Goal: Task Accomplishment & Management: Manage account settings

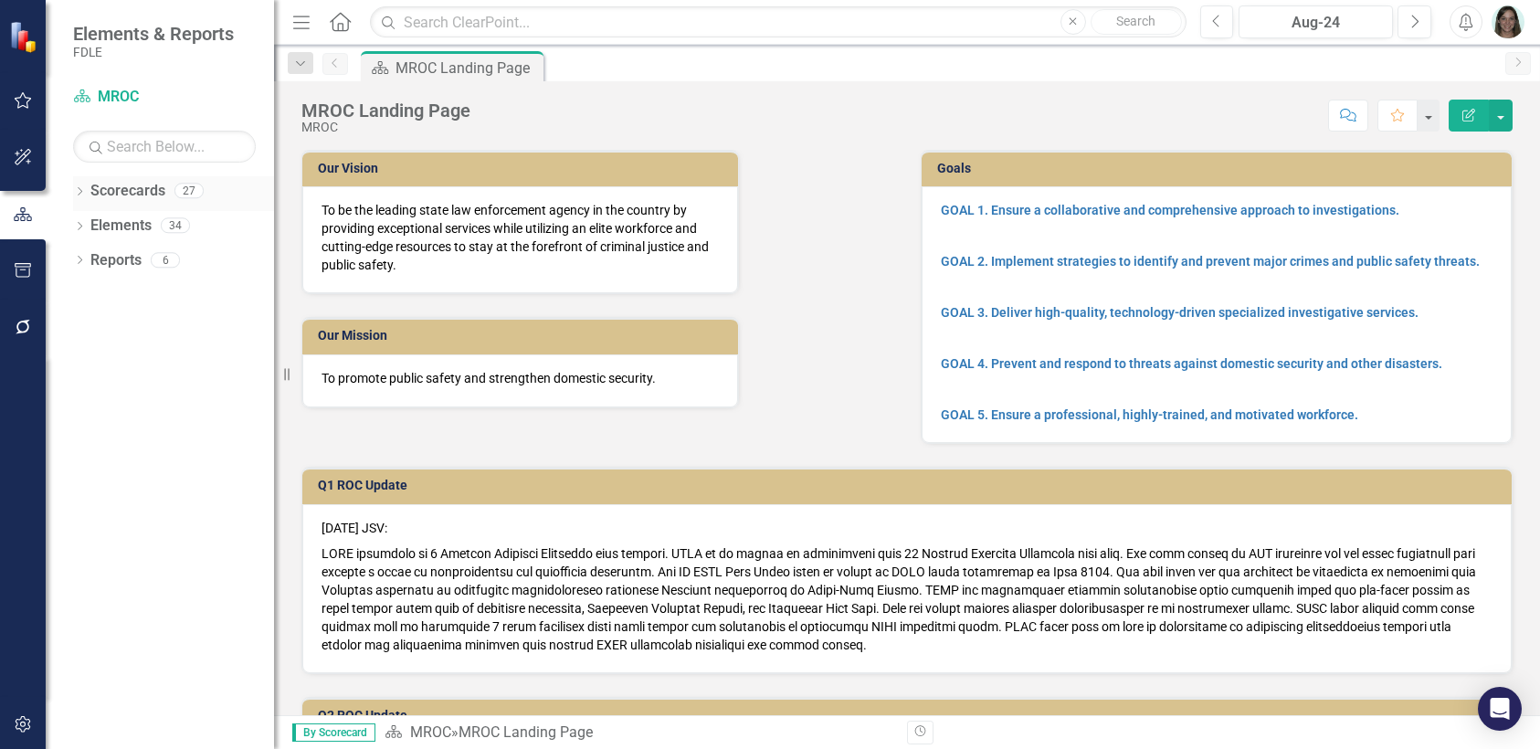
click at [79, 190] on icon "Dropdown" at bounding box center [79, 193] width 13 height 10
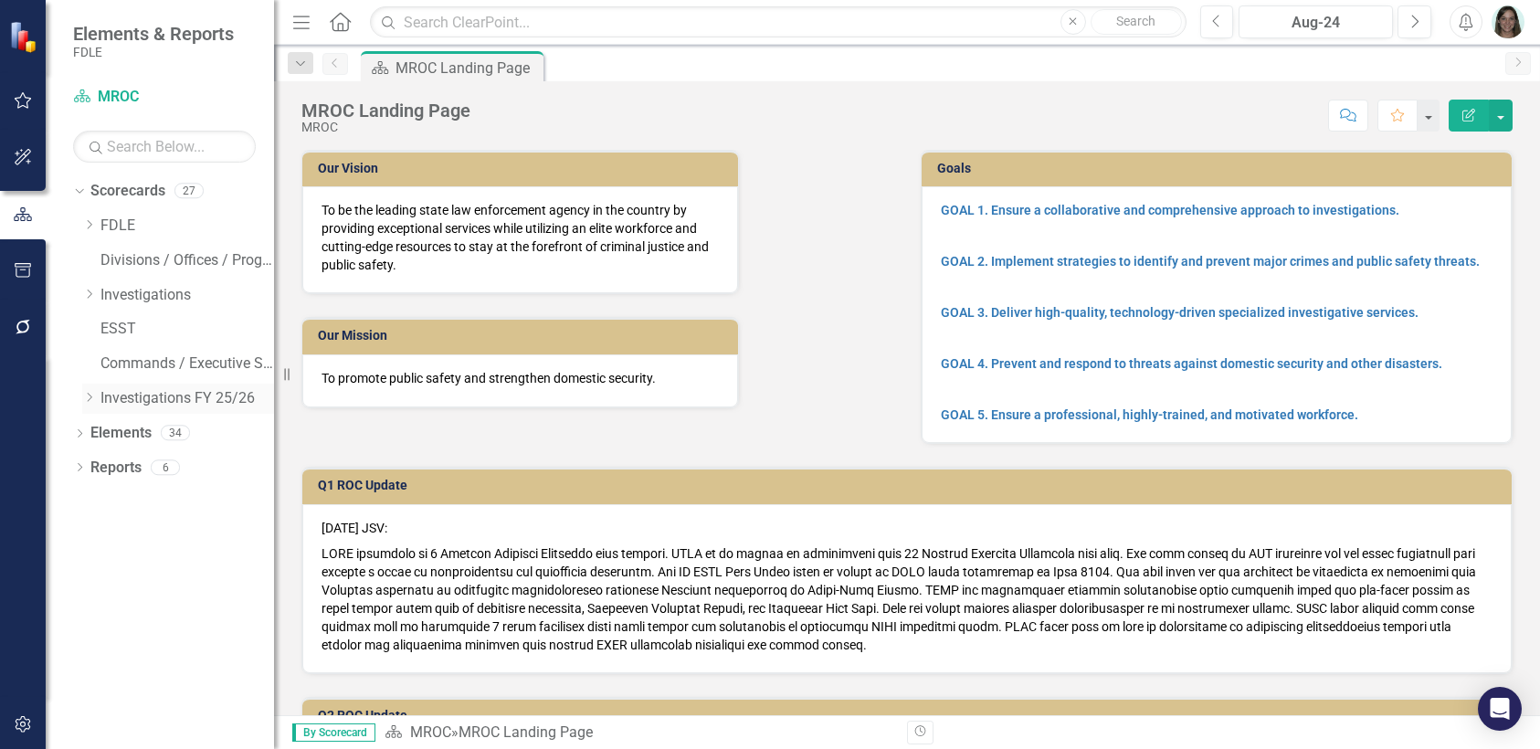
click at [90, 399] on icon "Dropdown" at bounding box center [89, 397] width 14 height 11
click at [111, 432] on icon "Dropdown" at bounding box center [107, 431] width 14 height 11
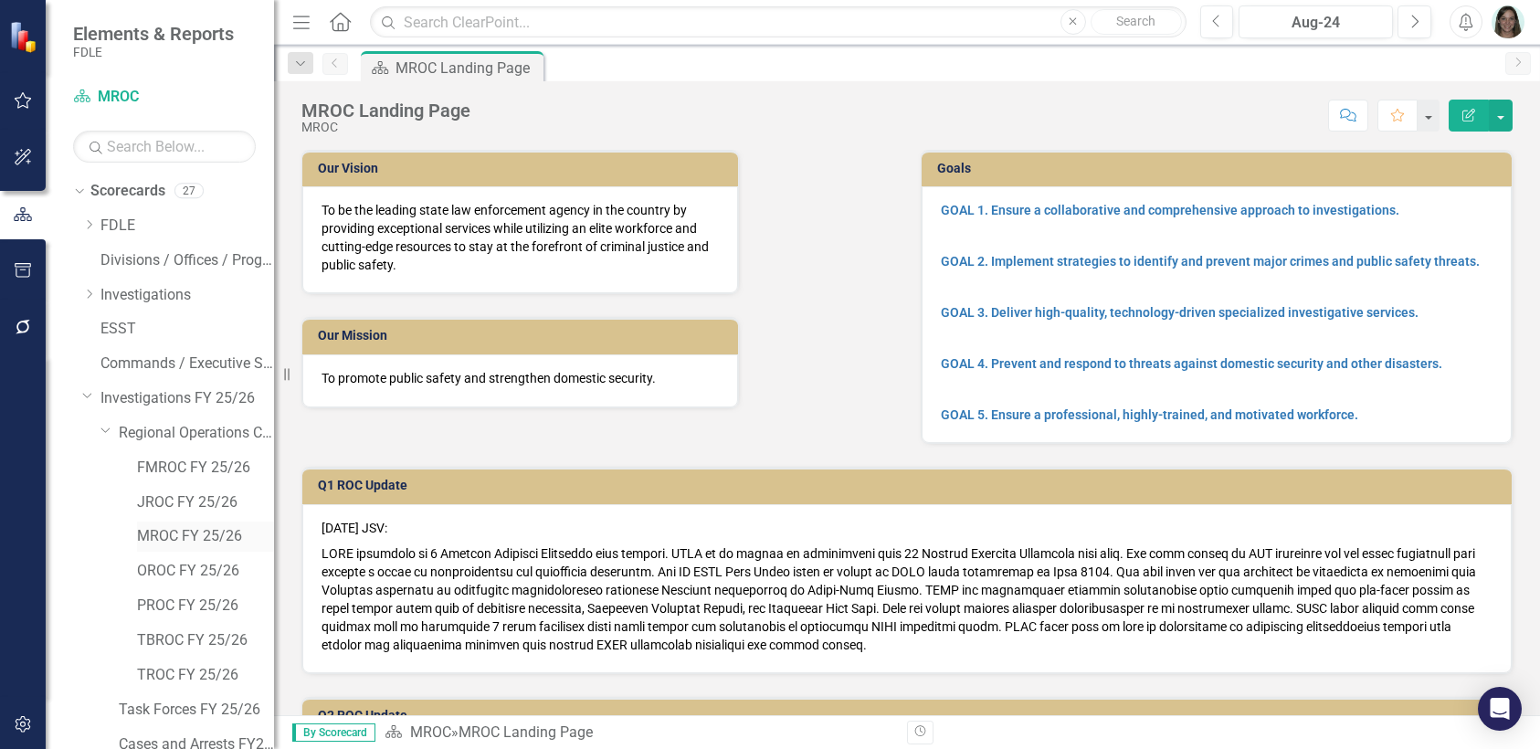
drag, startPoint x: 186, startPoint y: 531, endPoint x: 149, endPoint y: 535, distance: 37.7
click at [186, 531] on link "MROC FY 25/26" at bounding box center [205, 536] width 137 height 21
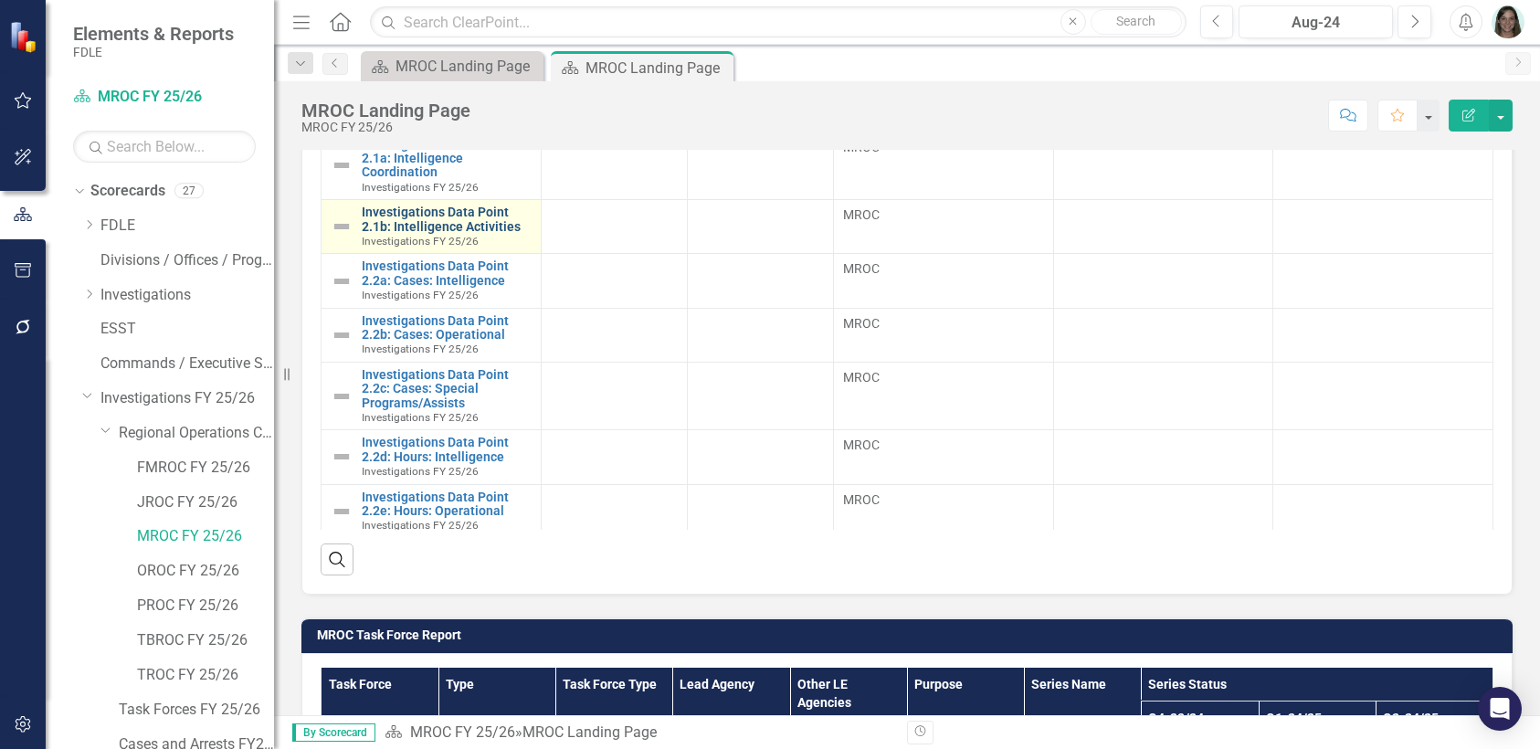
click at [413, 222] on link "Investigations Data Point 2.1b: Intelligence Activities" at bounding box center [447, 219] width 170 height 28
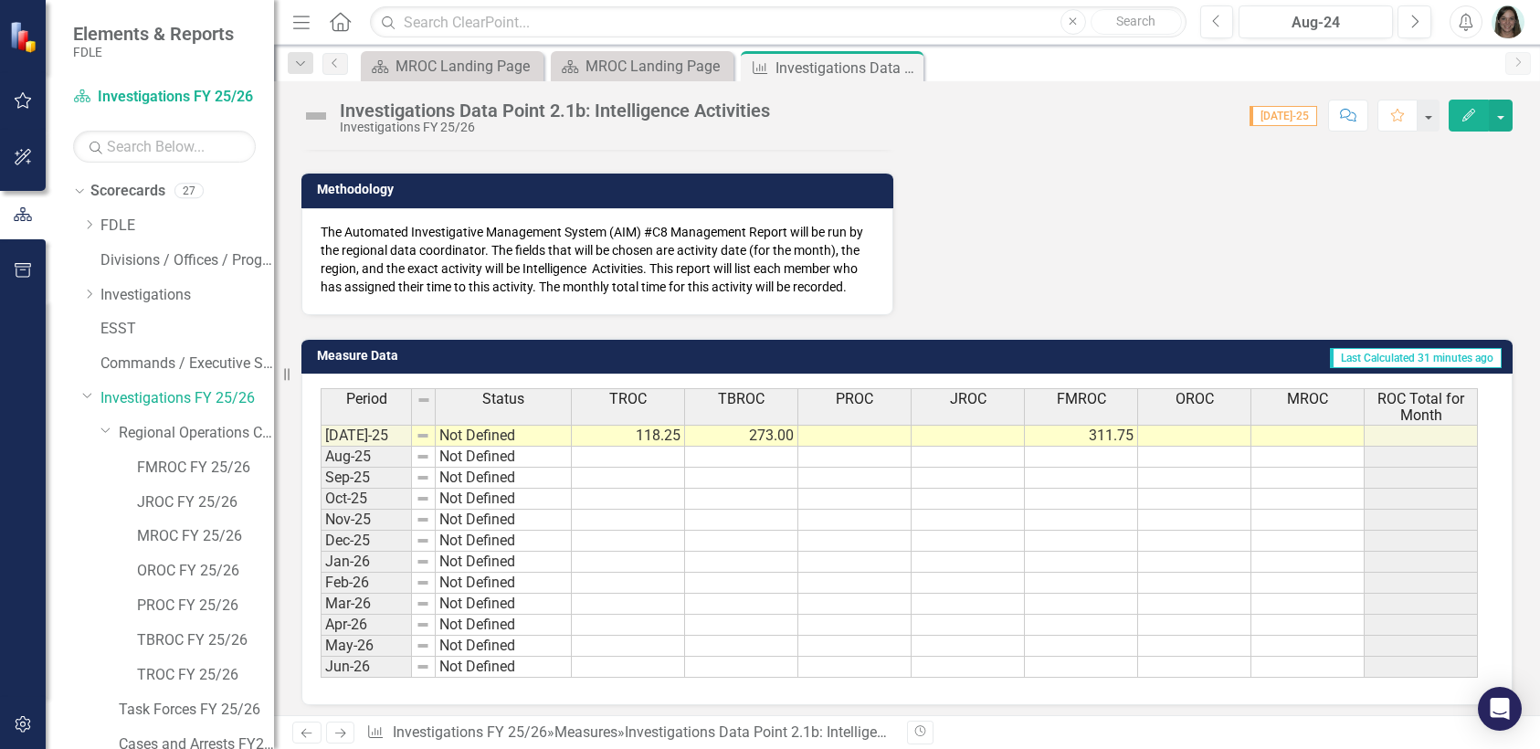
scroll to position [548, 0]
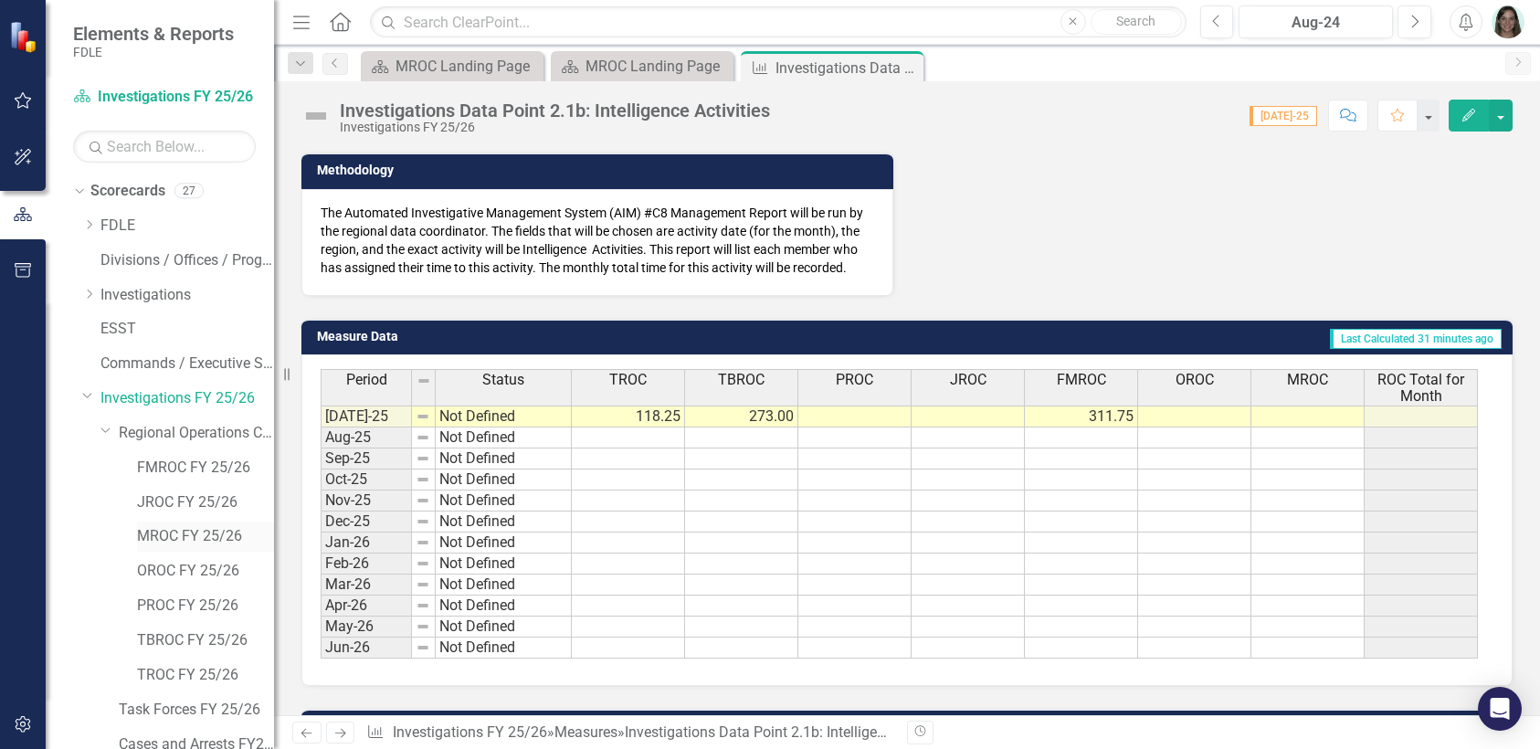
click at [177, 539] on link "MROC FY 25/26" at bounding box center [205, 536] width 137 height 21
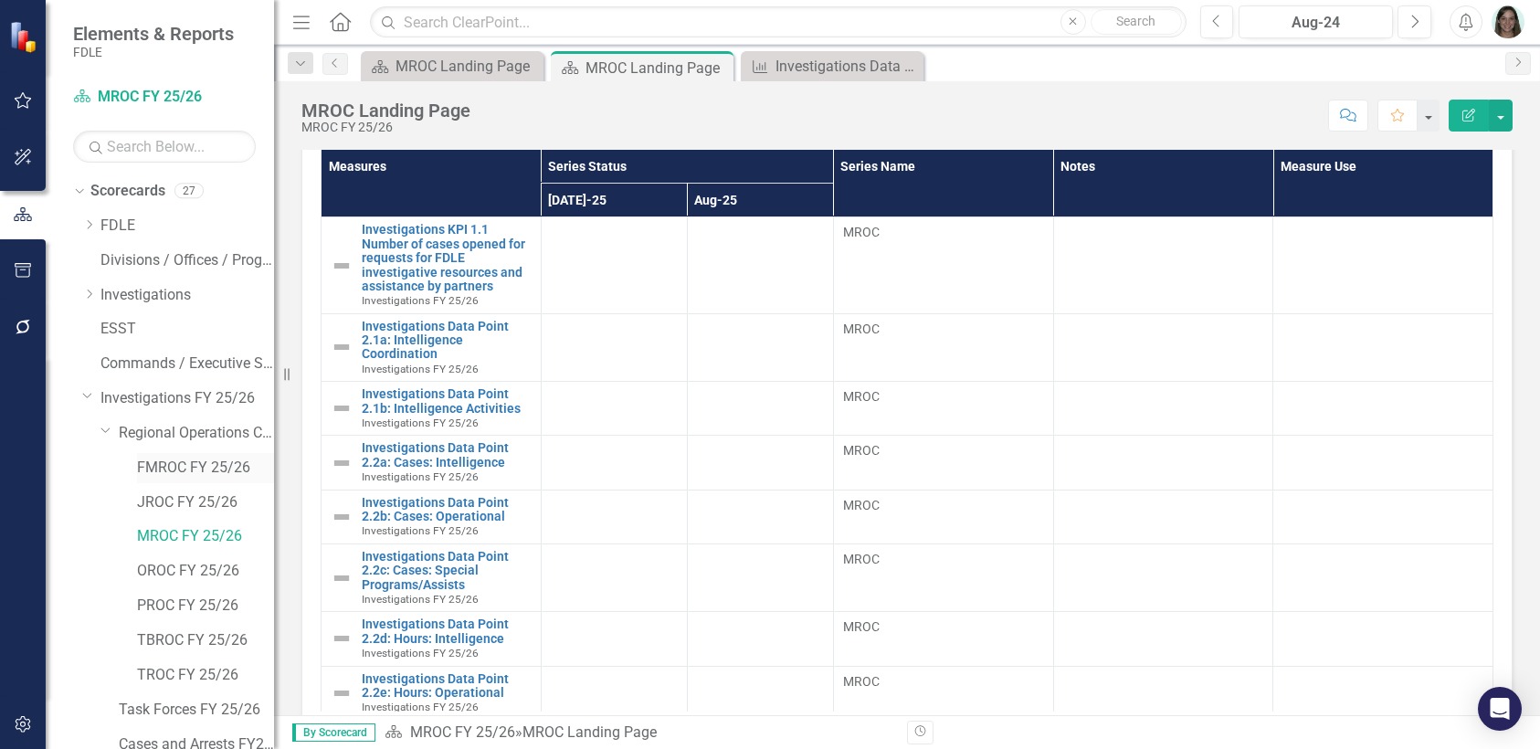
click at [186, 465] on link "FMROC FY 25/26" at bounding box center [205, 467] width 137 height 21
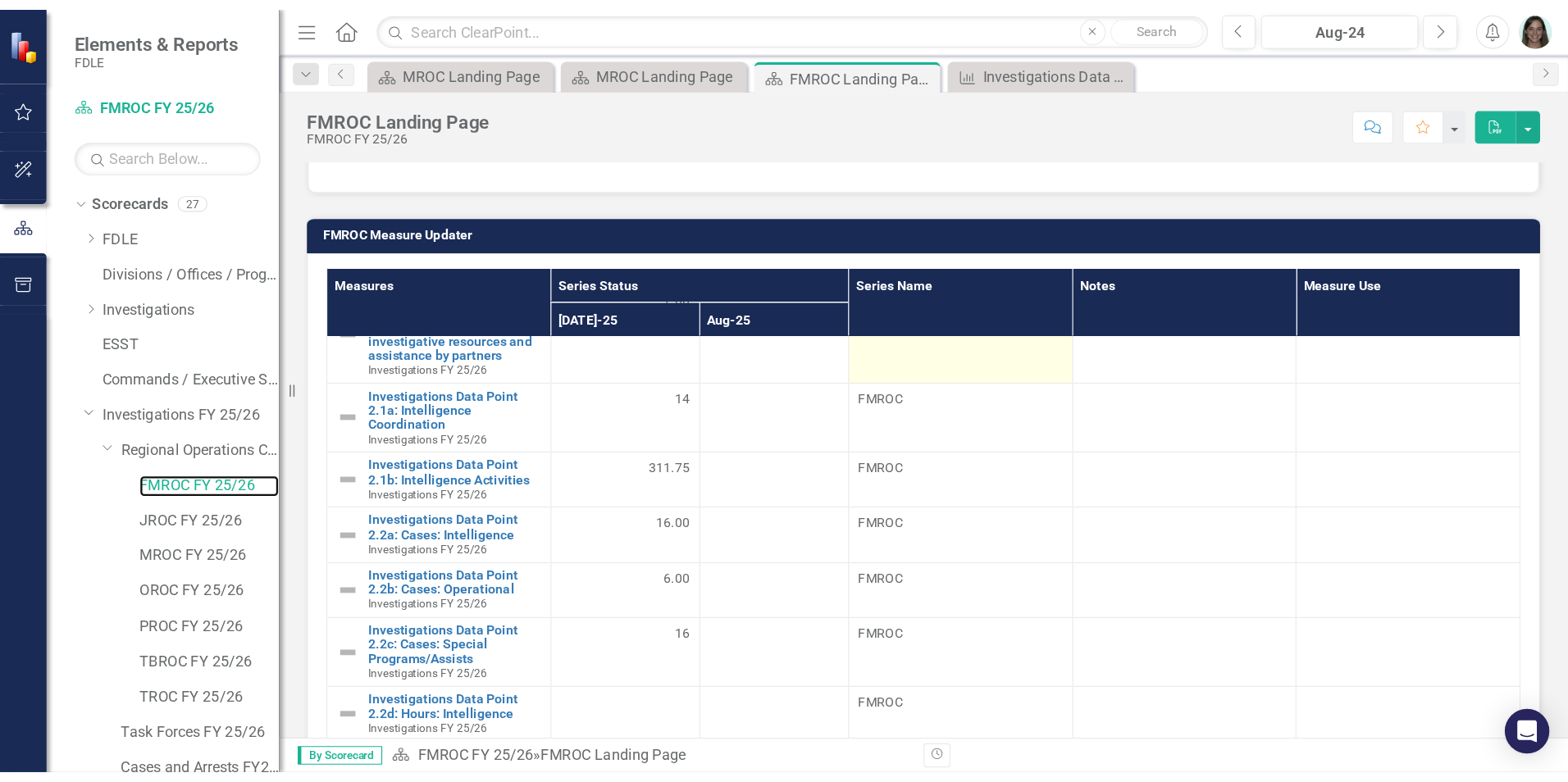
scroll to position [66, 0]
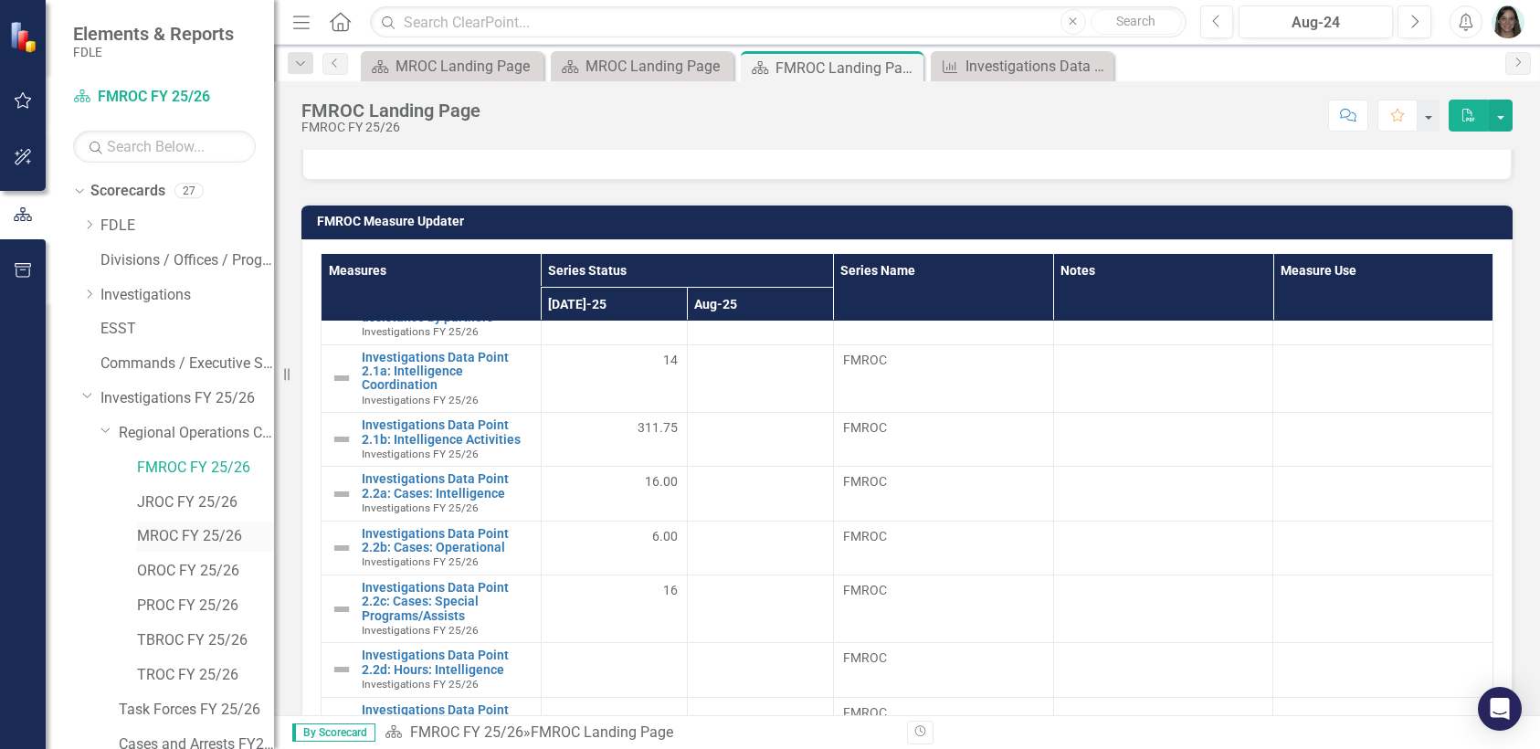
click at [172, 536] on link "MROC FY 25/26" at bounding box center [205, 536] width 137 height 21
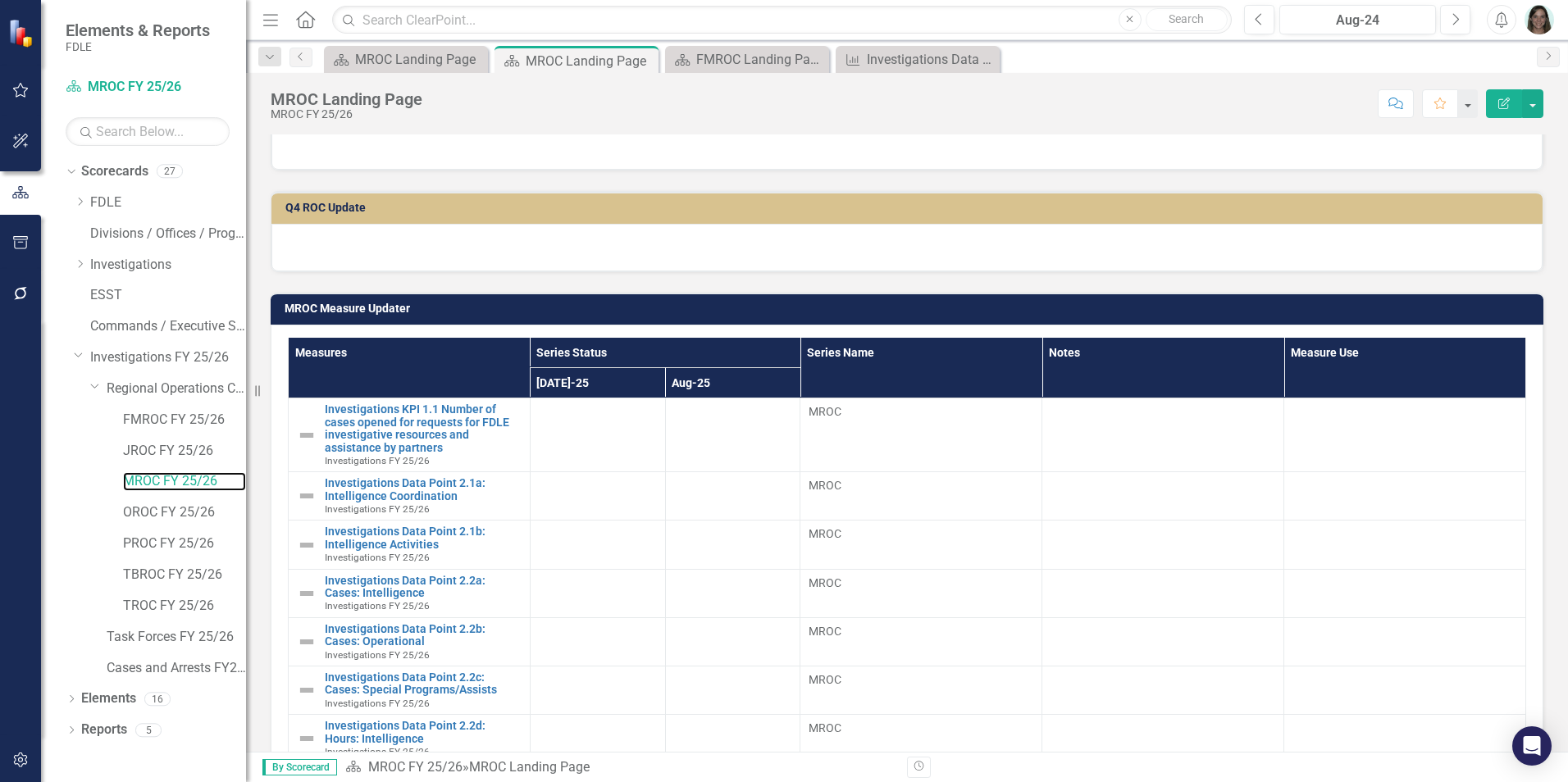
scroll to position [574, 0]
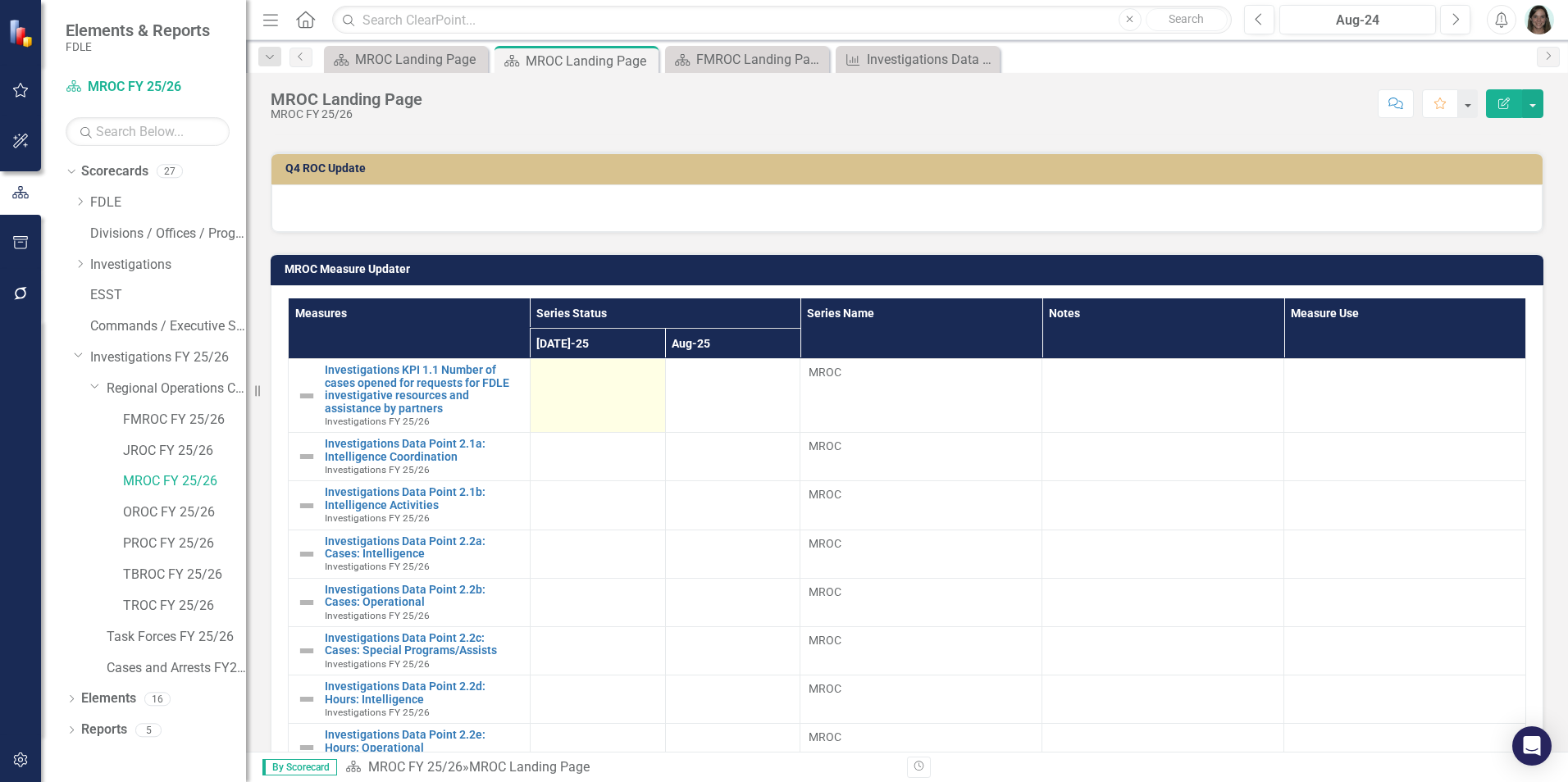
click at [571, 387] on td at bounding box center [597, 396] width 136 height 74
click at [571, 389] on td at bounding box center [597, 396] width 136 height 74
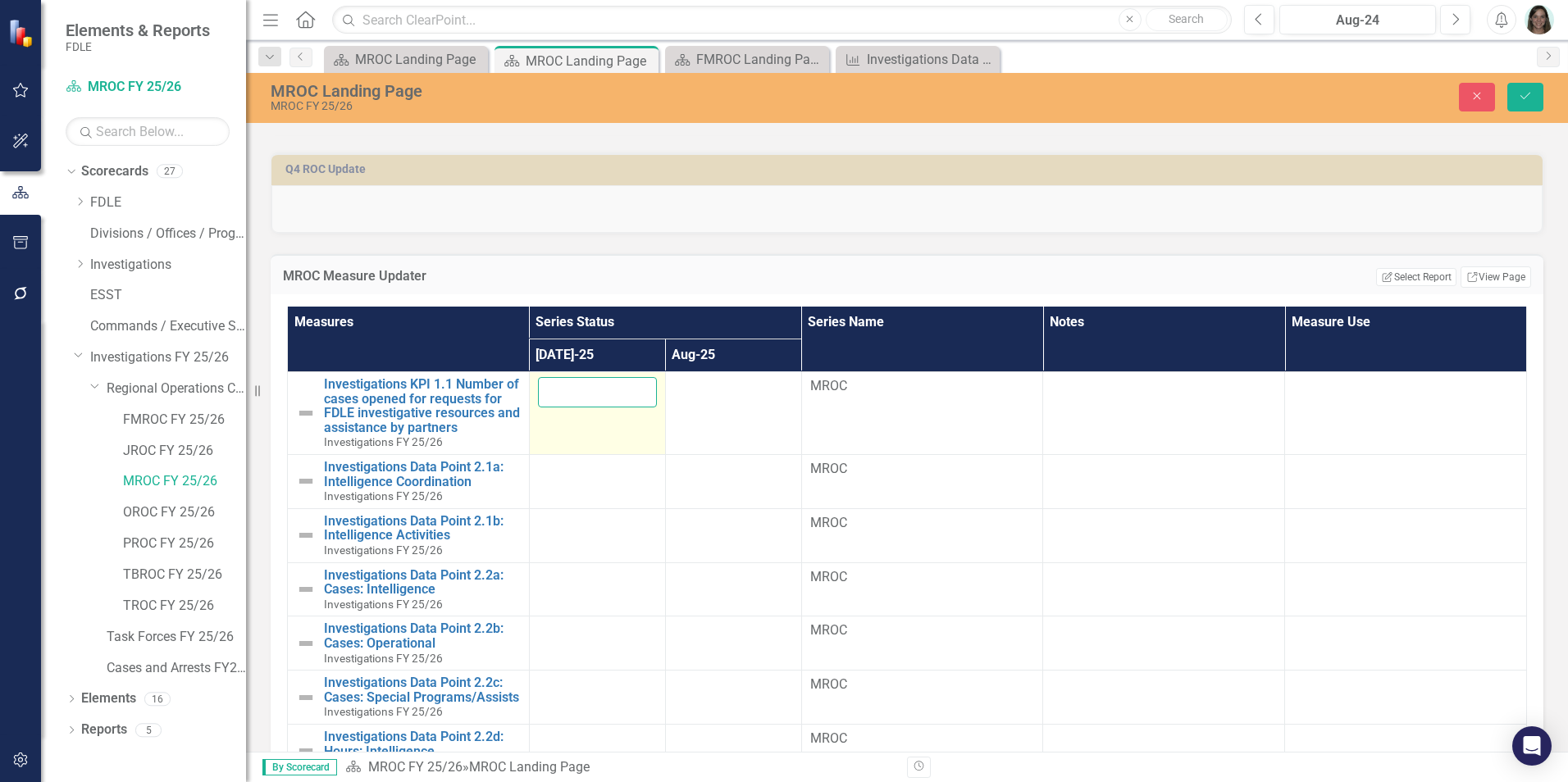
drag, startPoint x: 571, startPoint y: 390, endPoint x: 585, endPoint y: 391, distance: 14.0
click at [571, 391] on input "number" at bounding box center [597, 392] width 119 height 31
type input "31"
click at [571, 471] on div at bounding box center [597, 470] width 119 height 20
click at [568, 479] on div at bounding box center [597, 470] width 119 height 20
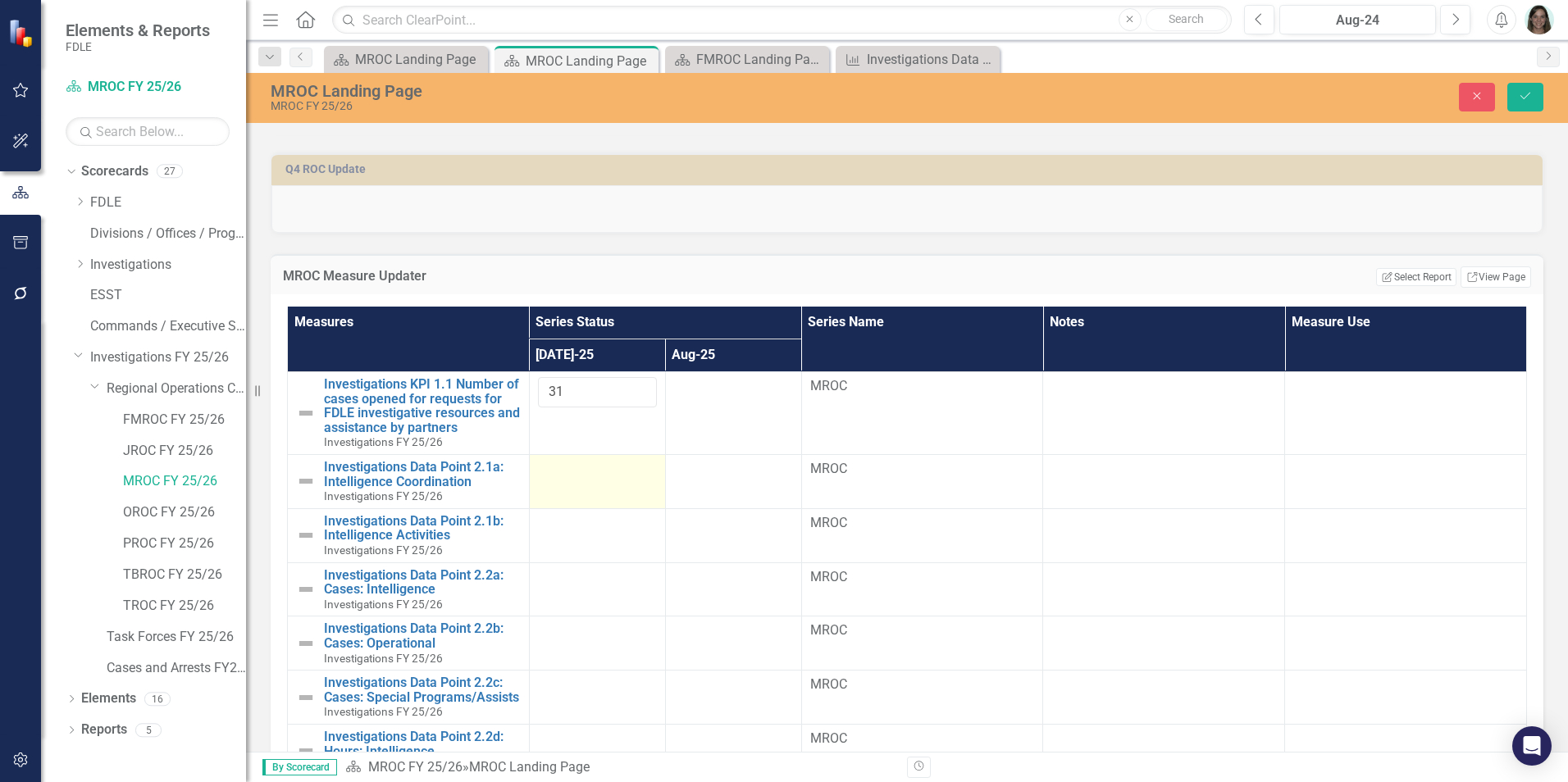
click at [568, 479] on div at bounding box center [597, 470] width 119 height 20
click at [568, 479] on input "number" at bounding box center [597, 475] width 119 height 31
type input "249.75"
click at [537, 545] on td at bounding box center [597, 535] width 137 height 54
click at [550, 532] on div at bounding box center [597, 524] width 119 height 20
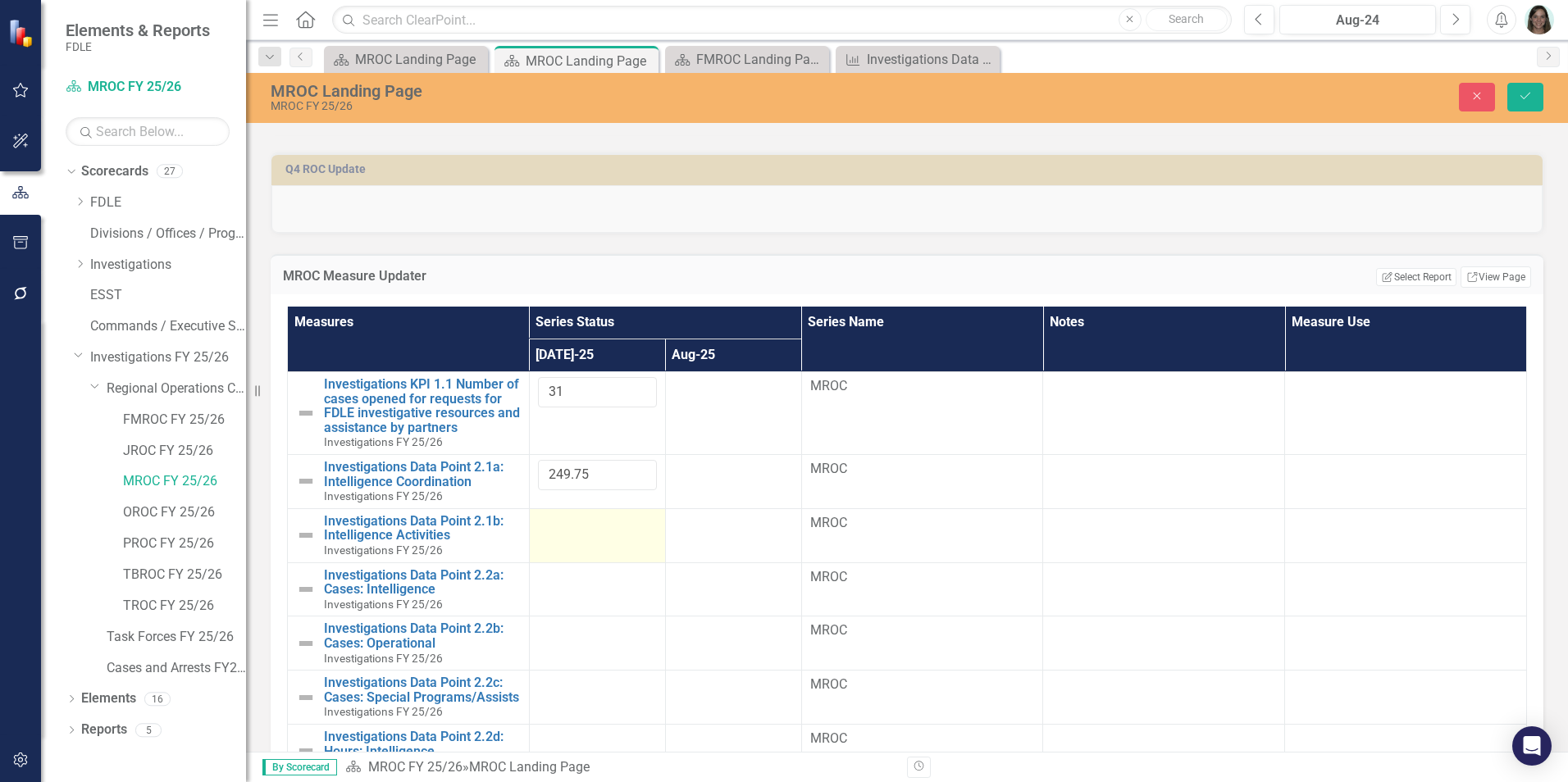
click at [550, 532] on div at bounding box center [597, 524] width 119 height 20
click at [550, 532] on input "number" at bounding box center [597, 530] width 119 height 31
type input "249.75"
click at [1382, 100] on icon "Save" at bounding box center [1525, 95] width 14 height 12
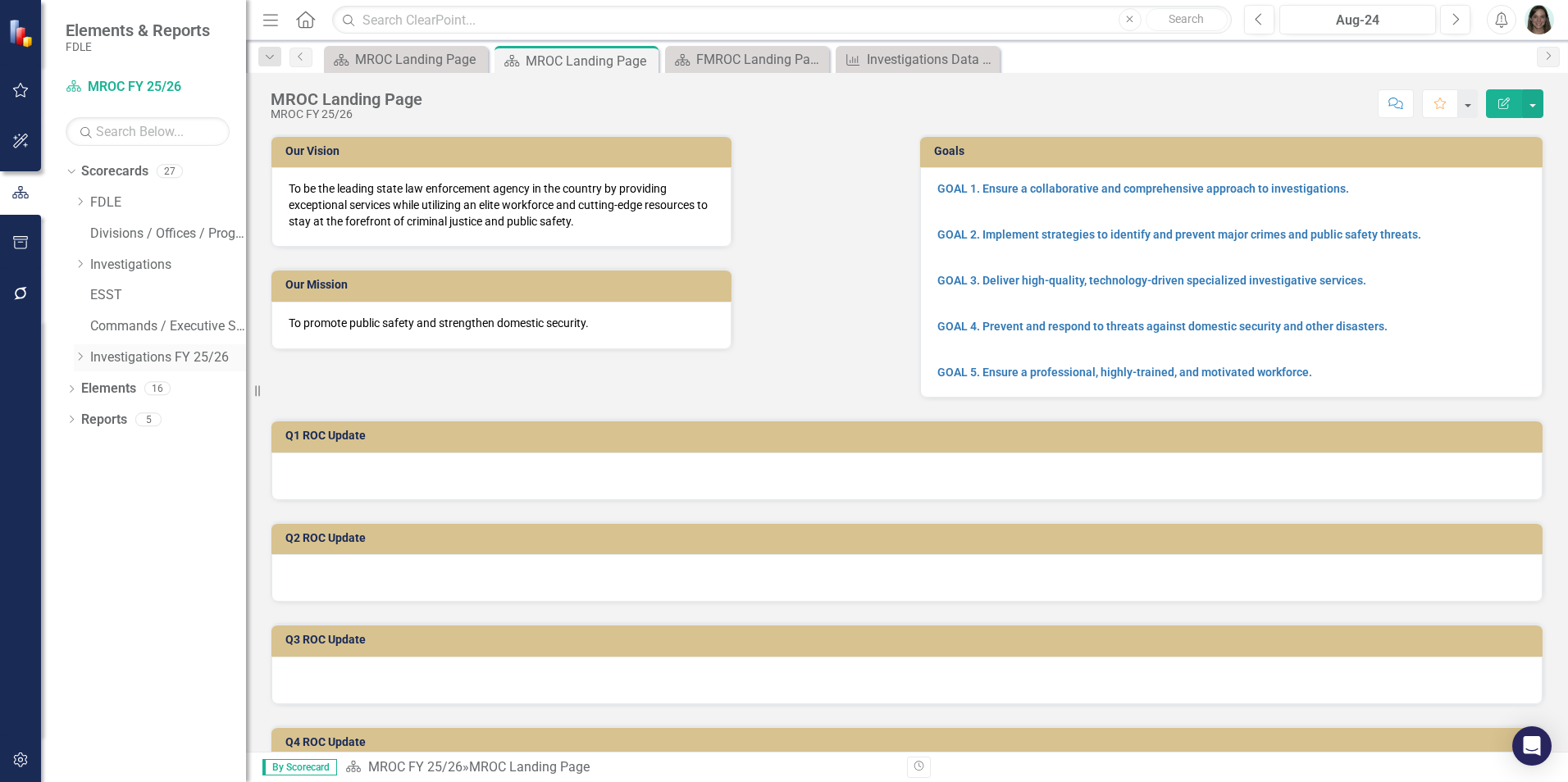
drag, startPoint x: 80, startPoint y: 361, endPoint x: 115, endPoint y: 458, distance: 103.1
click at [80, 361] on icon "Dropdown" at bounding box center [80, 356] width 13 height 10
click at [85, 362] on icon "Dropdown" at bounding box center [80, 356] width 13 height 10
click at [95, 385] on icon "Dropdown" at bounding box center [96, 387] width 13 height 10
click at [77, 364] on div "Dropdown" at bounding box center [80, 358] width 13 height 14
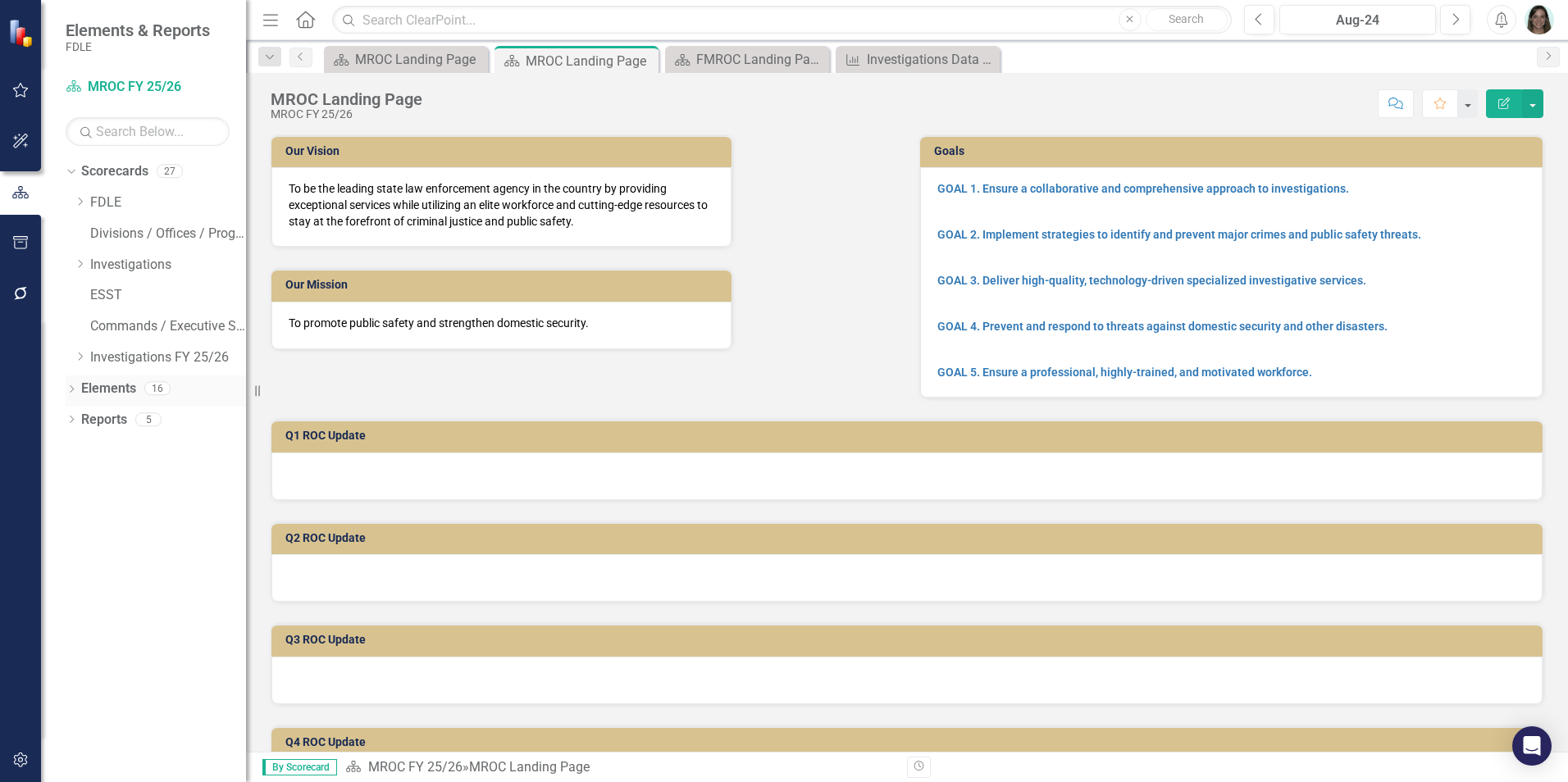
click at [93, 390] on link "Elements" at bounding box center [108, 389] width 55 height 19
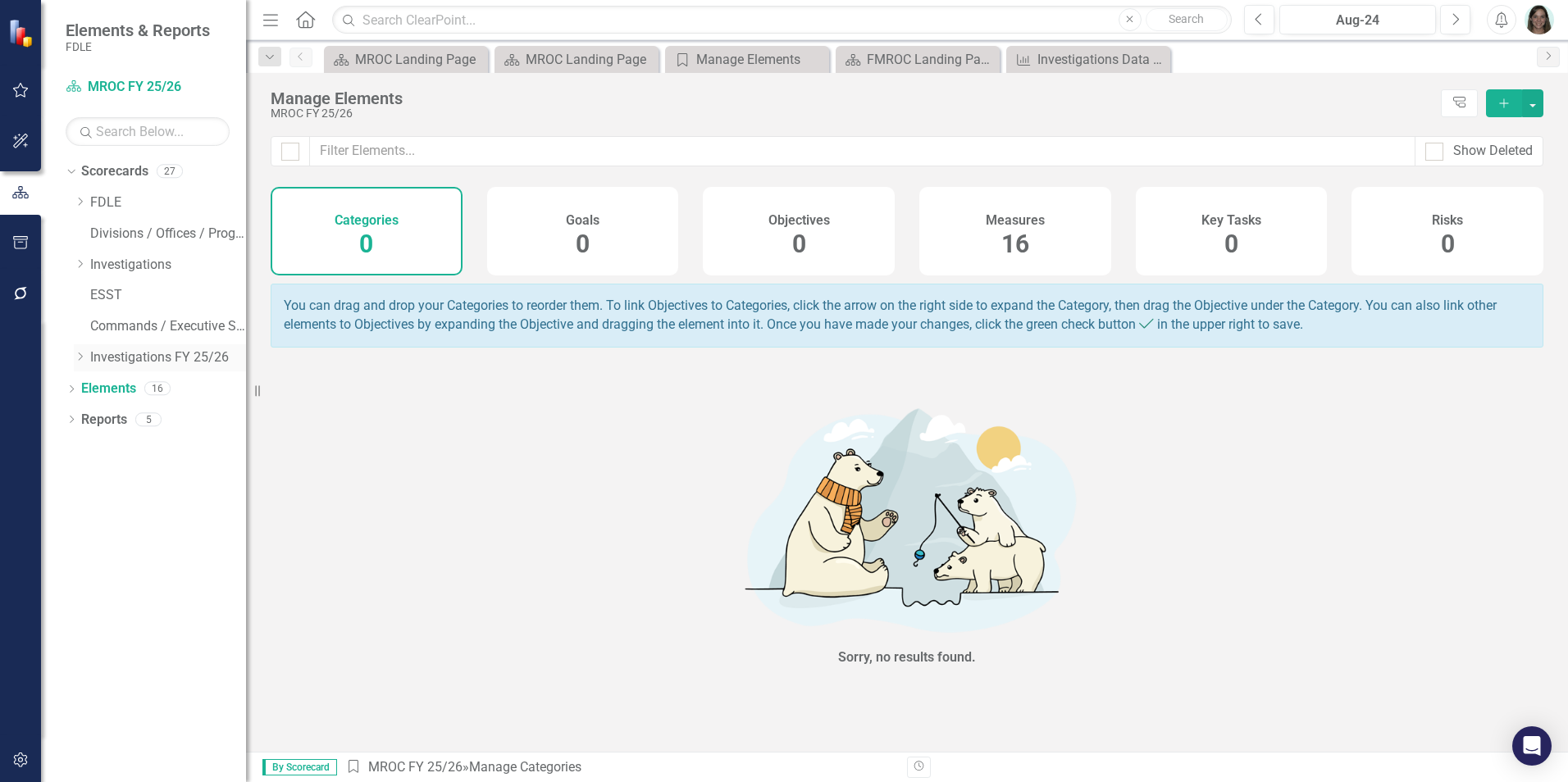
click at [85, 357] on icon "Dropdown" at bounding box center [80, 356] width 13 height 10
click at [96, 384] on icon "Dropdown" at bounding box center [96, 387] width 13 height 10
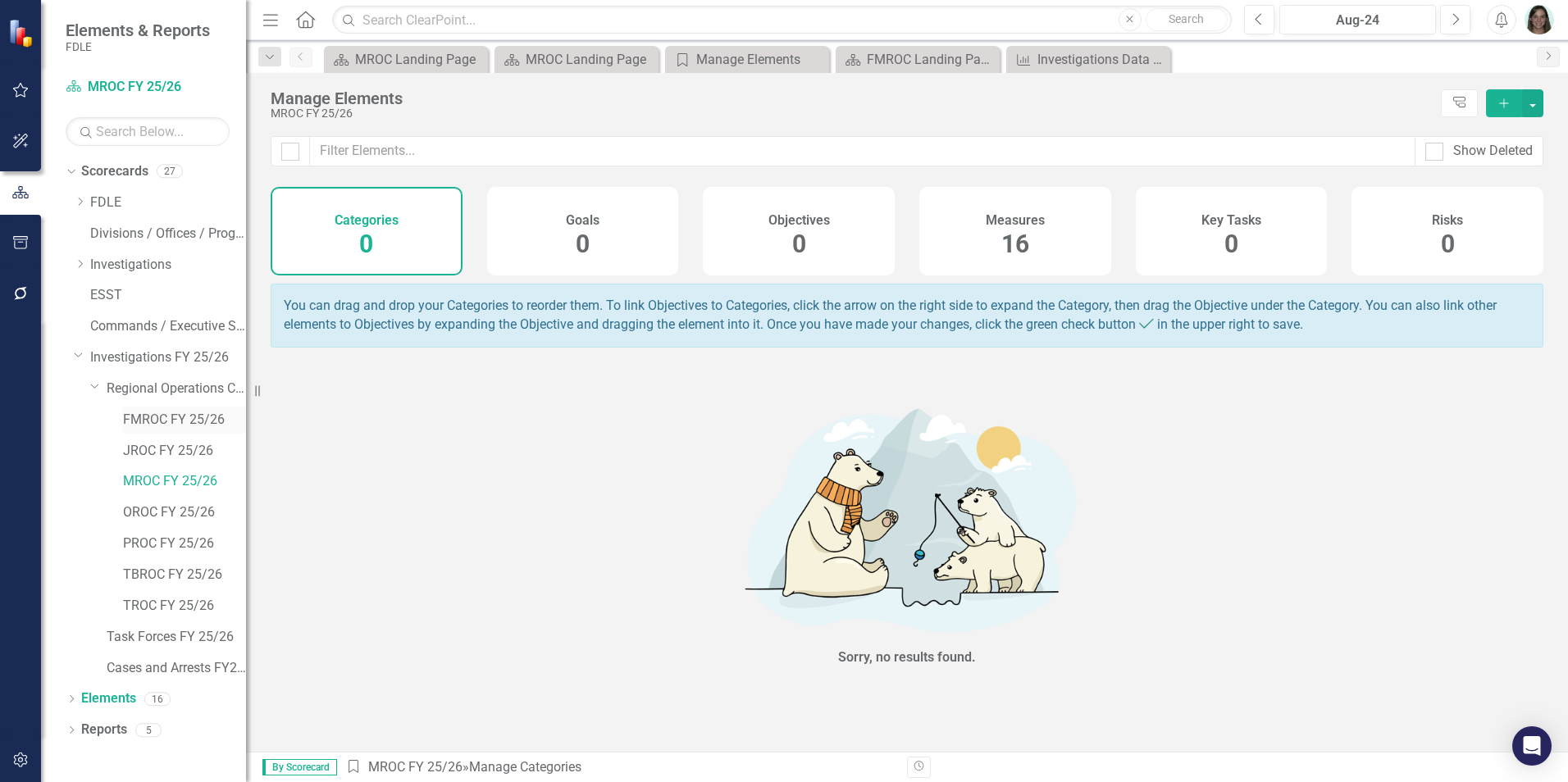
click at [128, 407] on div "FMROC FY 25/26" at bounding box center [184, 420] width 123 height 27
click at [132, 420] on link "FMROC FY 25/26" at bounding box center [184, 419] width 123 height 19
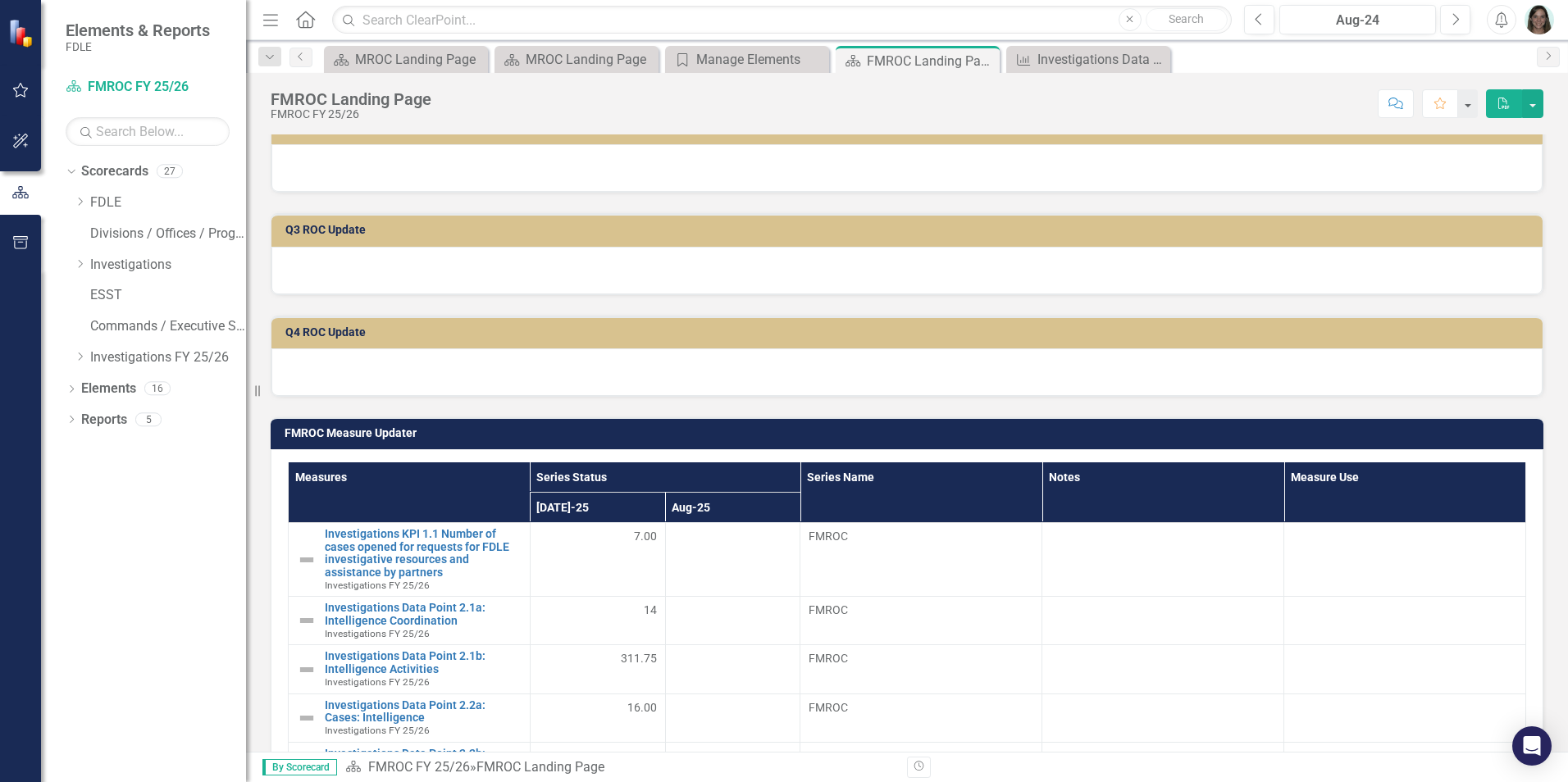
scroll to position [492, 0]
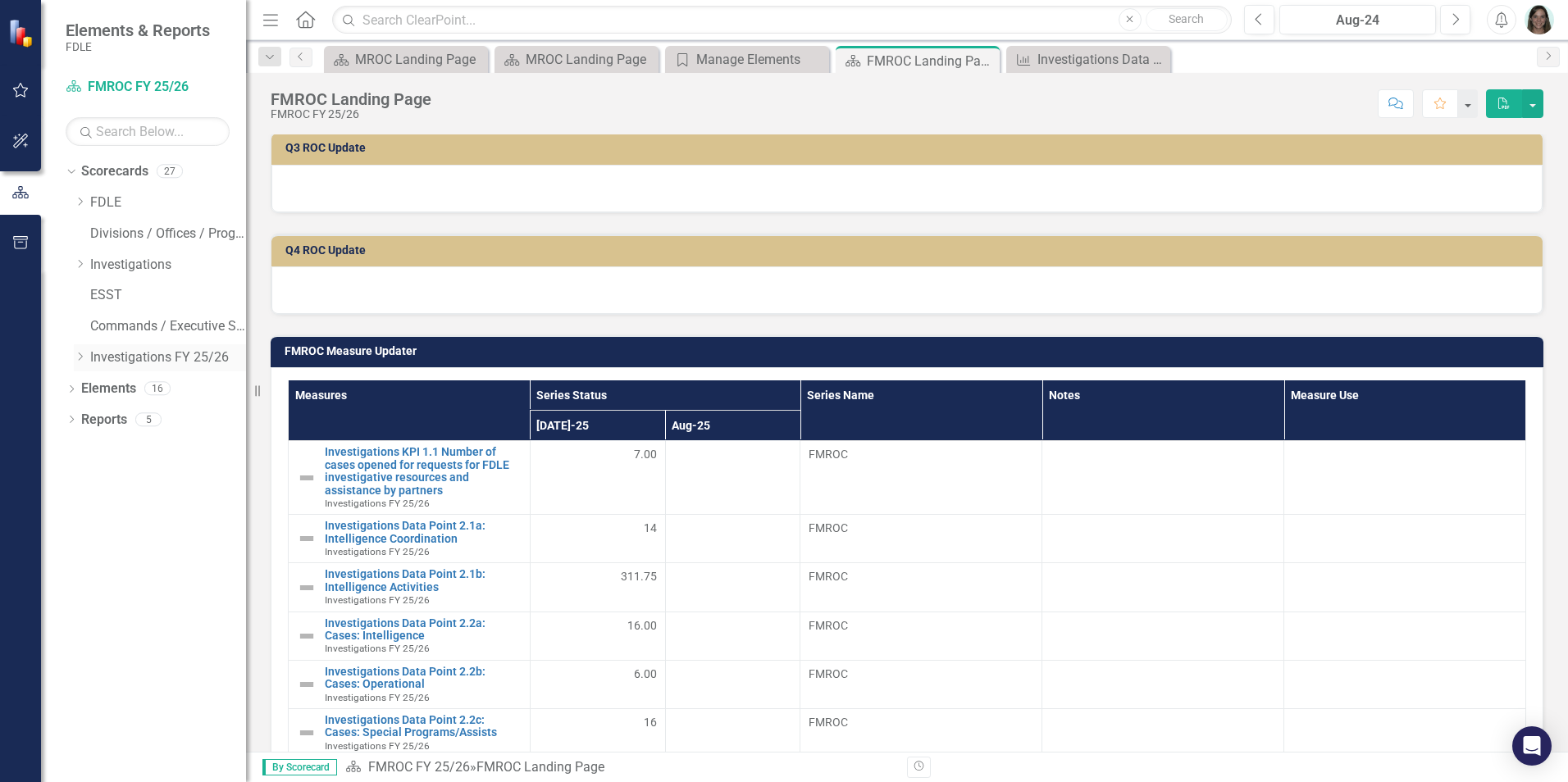
click at [83, 355] on icon "Dropdown" at bounding box center [80, 356] width 13 height 10
click at [99, 383] on icon "Dropdown" at bounding box center [96, 387] width 13 height 10
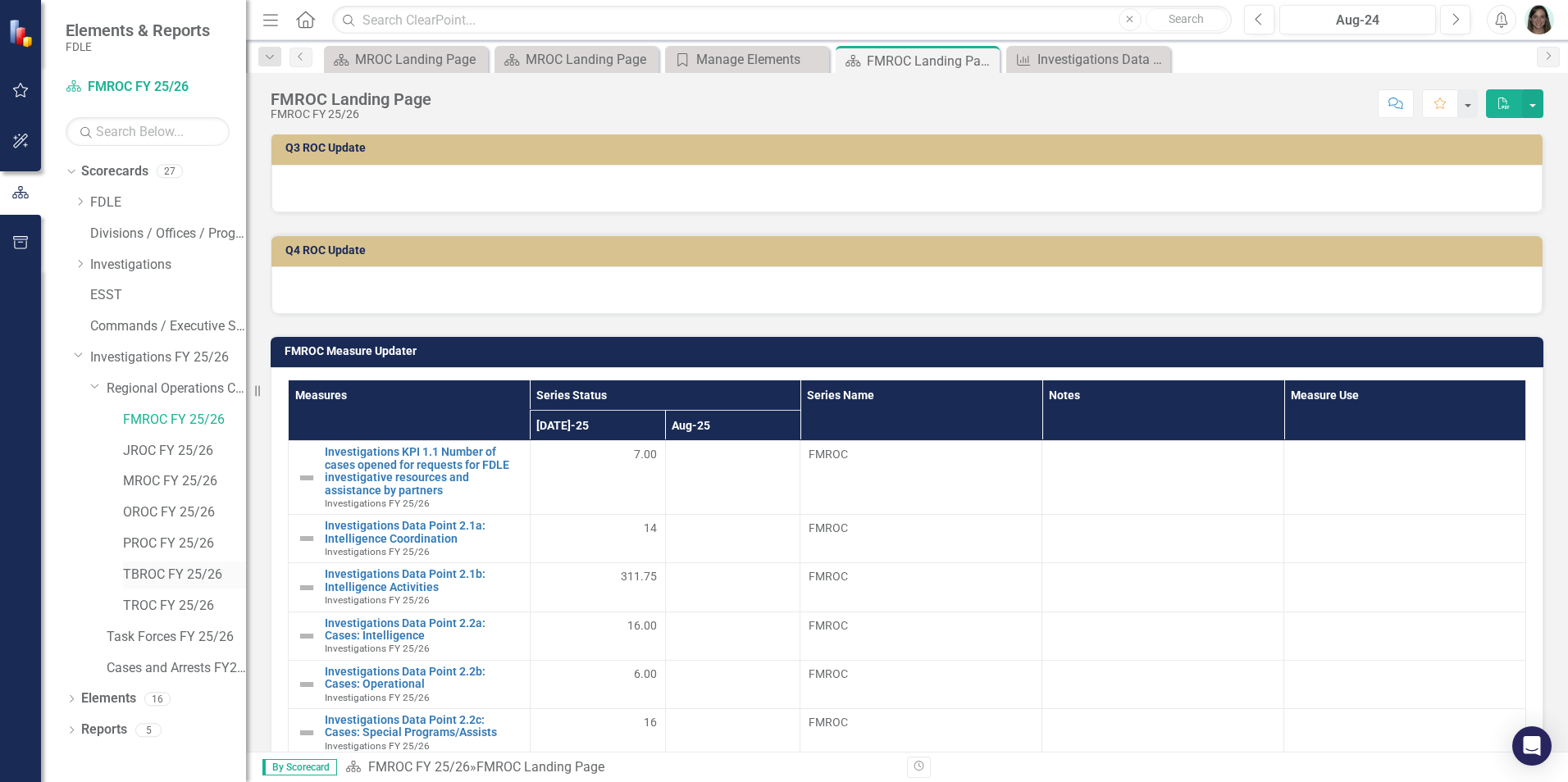
click at [142, 576] on link "TBROC FY 25/26" at bounding box center [184, 575] width 123 height 19
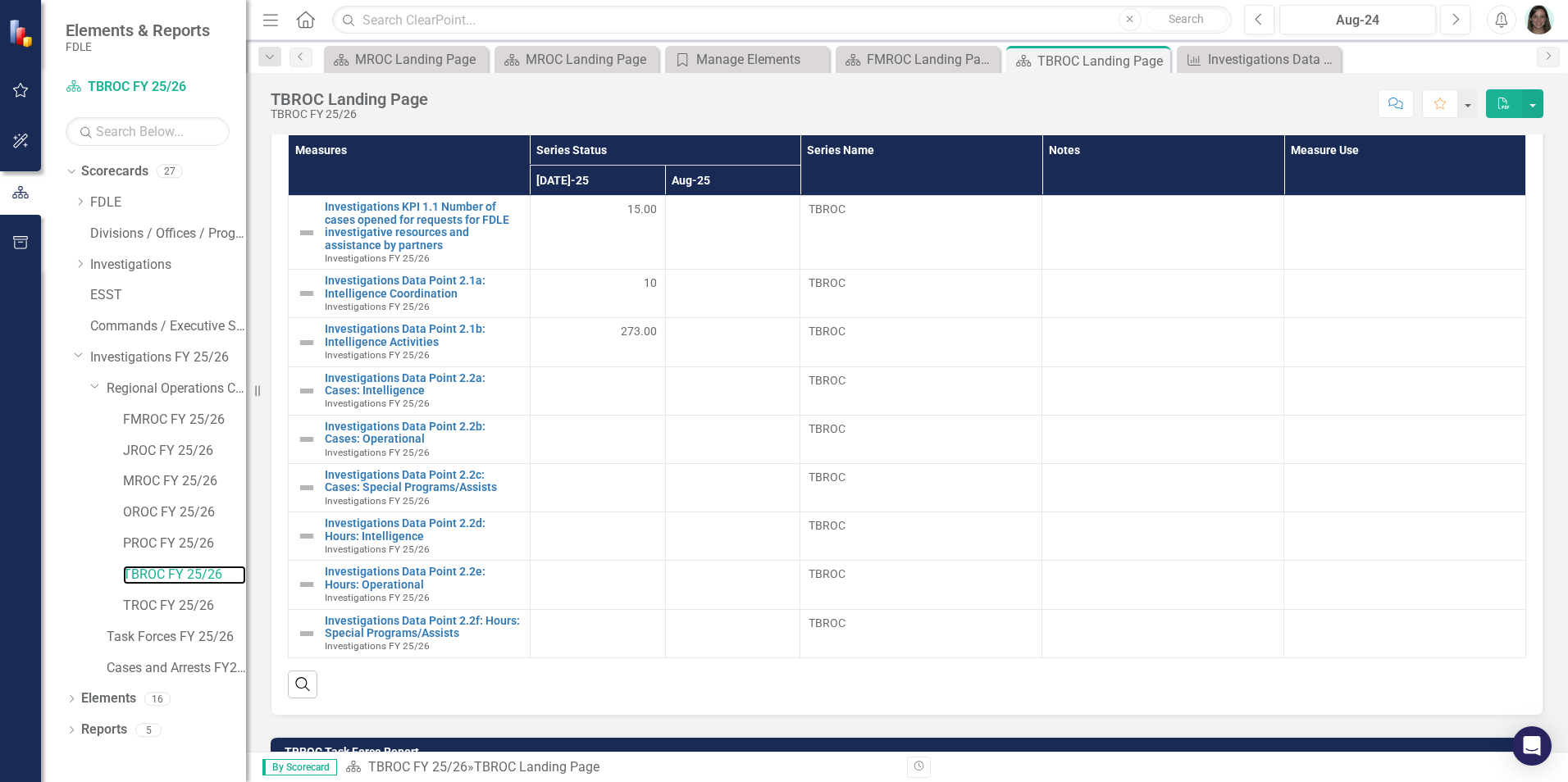
scroll to position [738, 0]
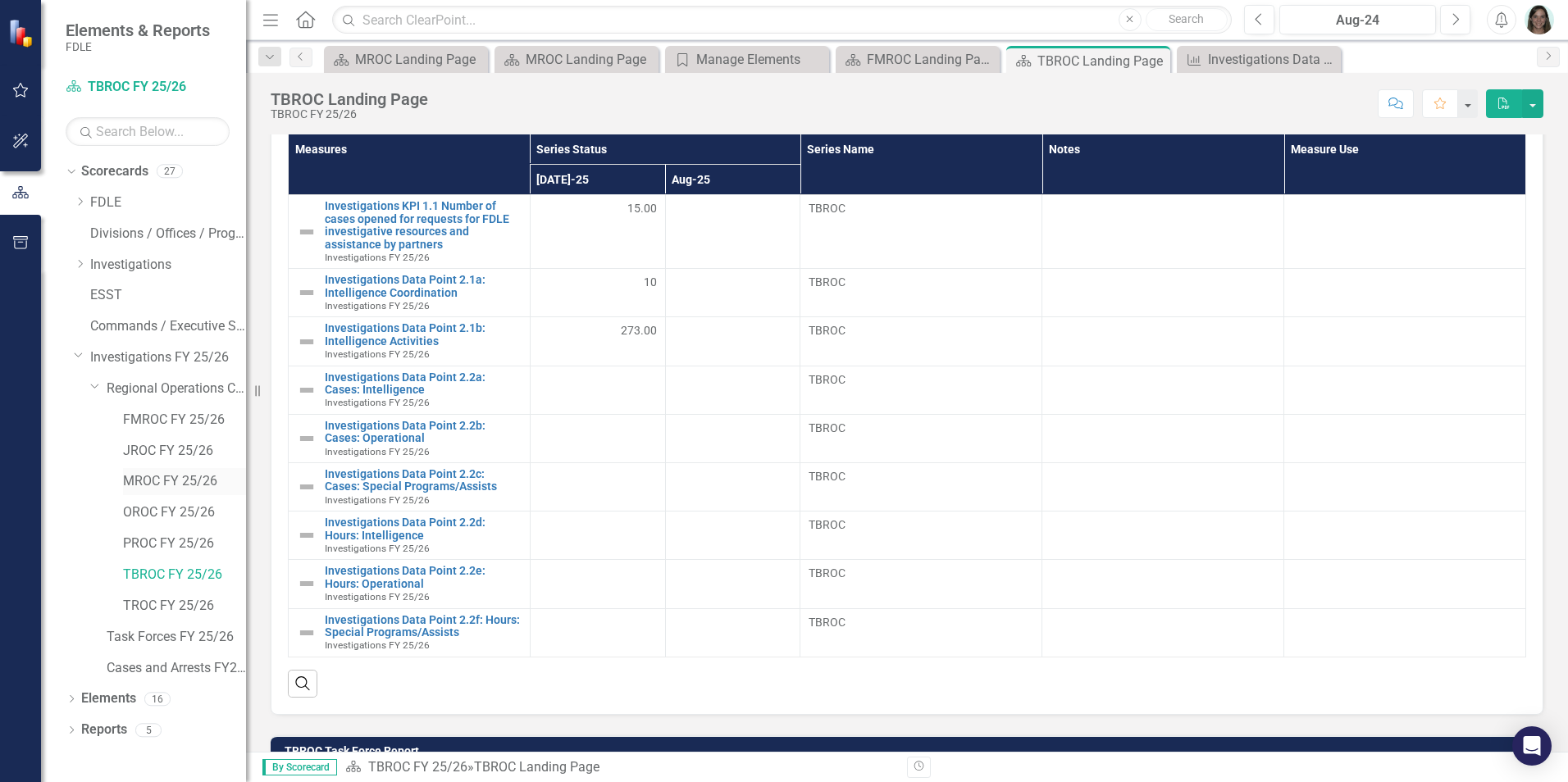
click at [157, 484] on link "MROC FY 25/26" at bounding box center [184, 481] width 123 height 19
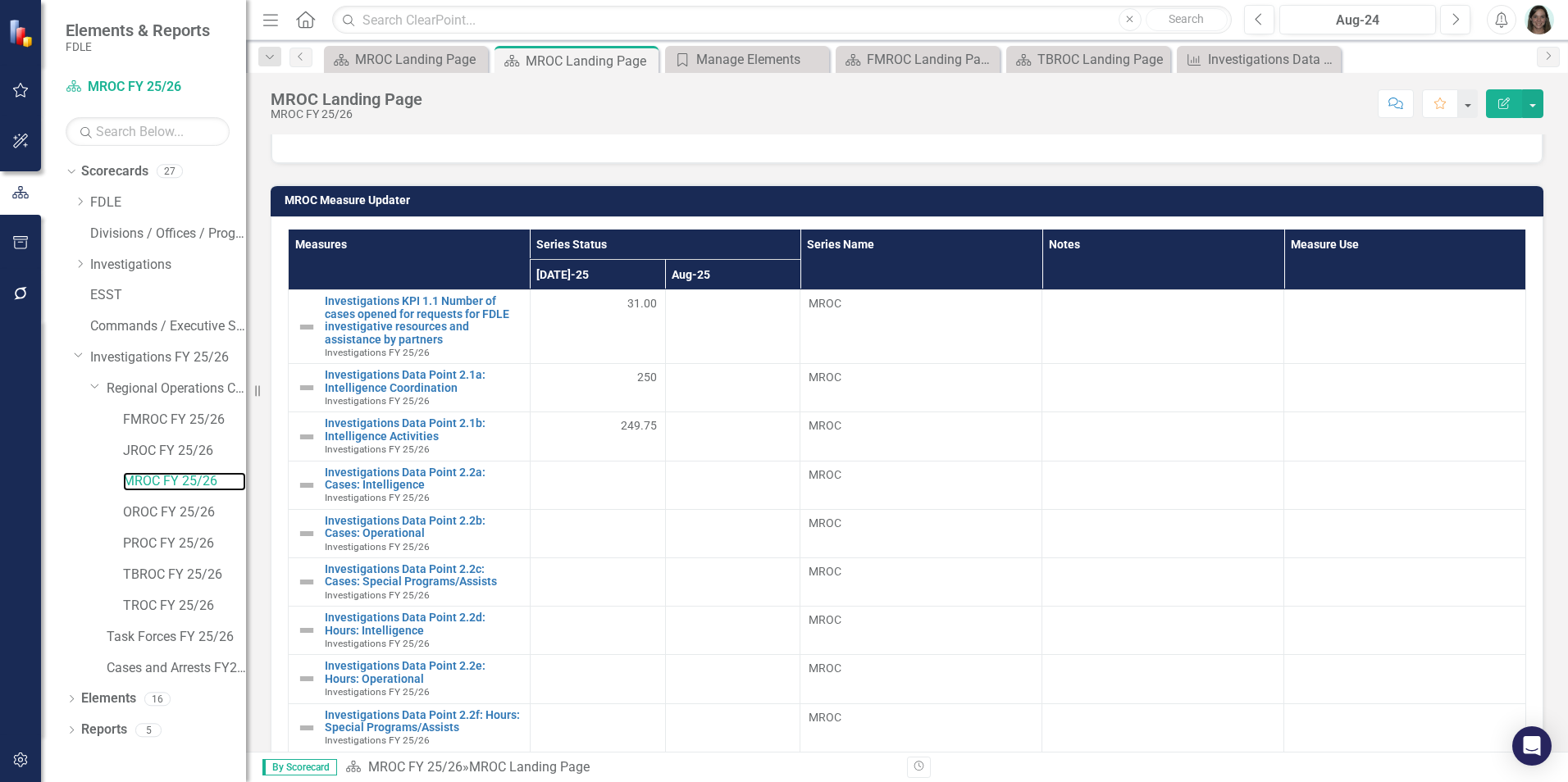
scroll to position [656, 0]
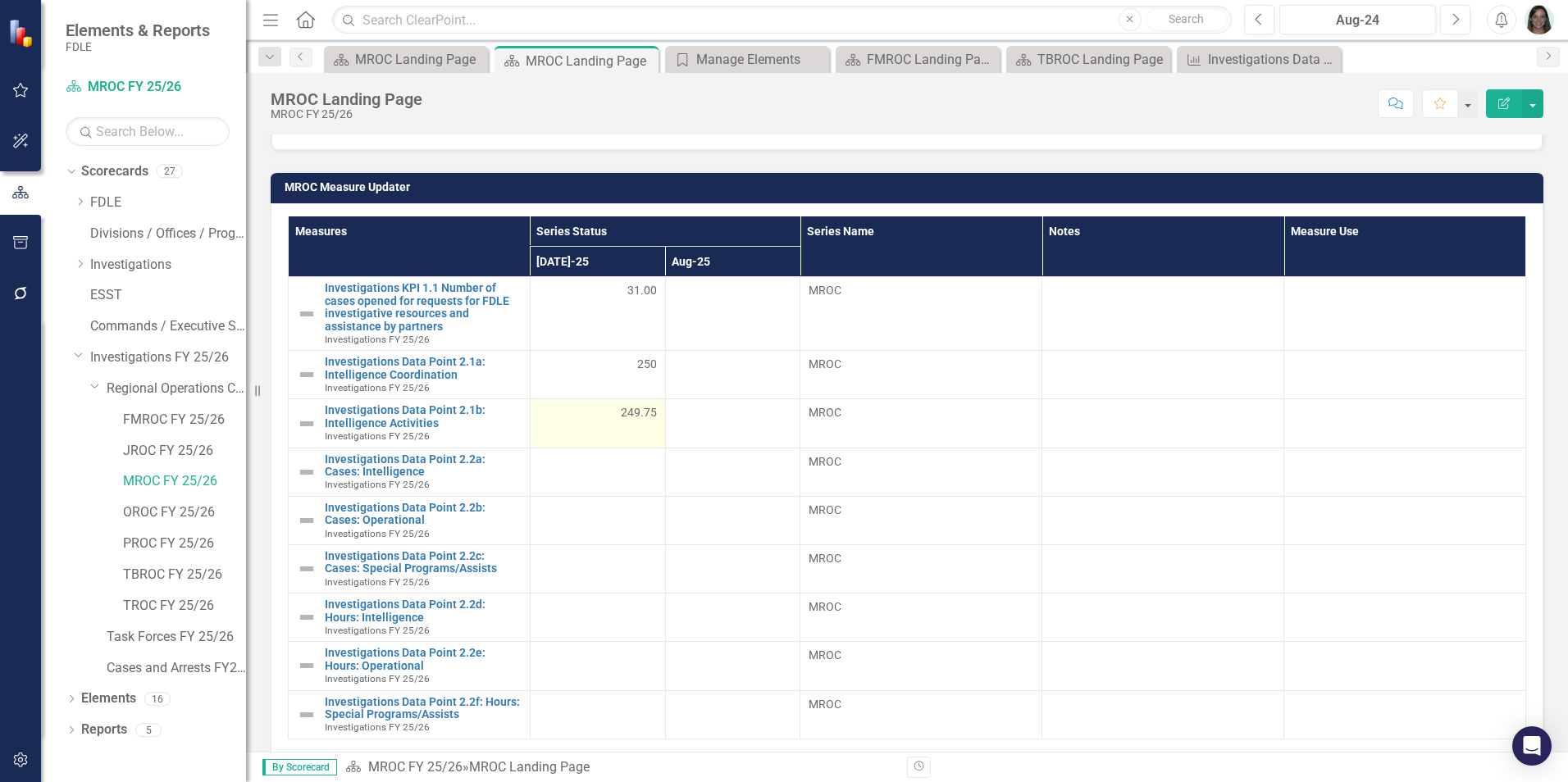
click at [630, 414] on span "249.75" at bounding box center [639, 412] width 36 height 16
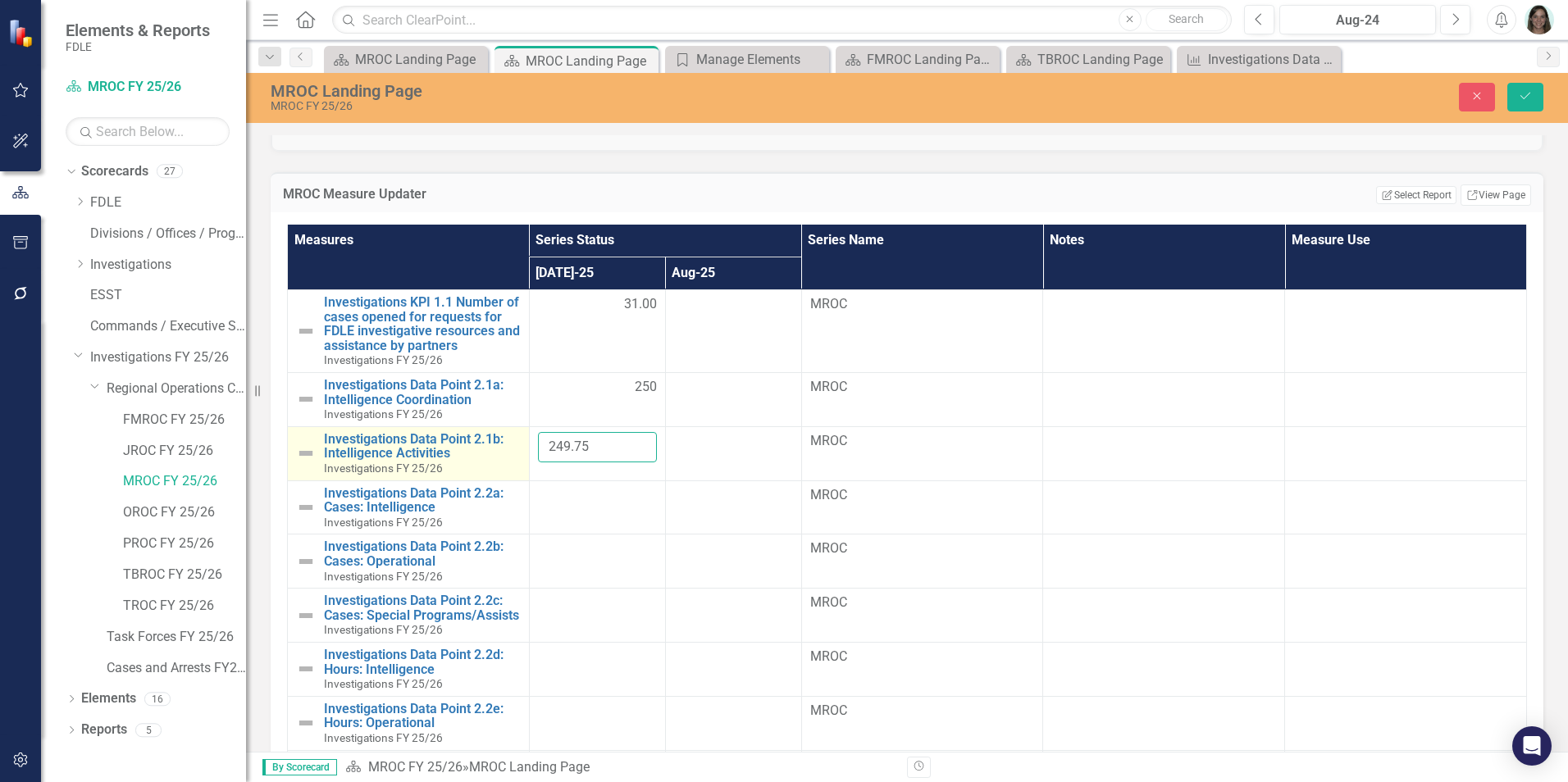
drag, startPoint x: 604, startPoint y: 449, endPoint x: 520, endPoint y: 448, distance: 84.0
click at [520, 448] on tr "Investigations Data Point 2.1b: Intelligence Activities Investigations FY 25/26…" at bounding box center [908, 453] width 1239 height 54
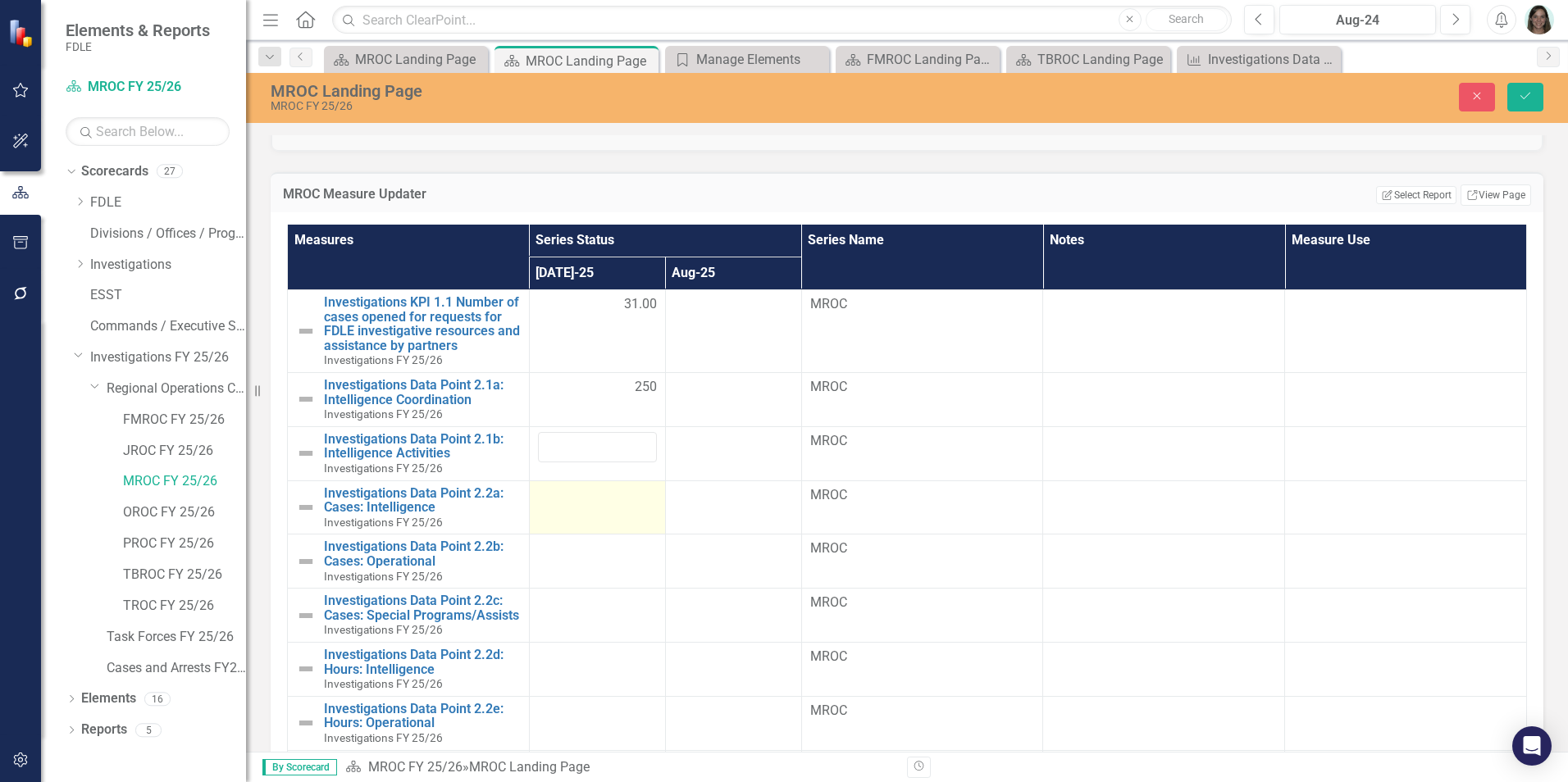
click at [578, 506] on td at bounding box center [597, 507] width 137 height 54
click at [590, 500] on div at bounding box center [597, 496] width 119 height 20
click at [590, 500] on input "number" at bounding box center [597, 502] width 119 height 31
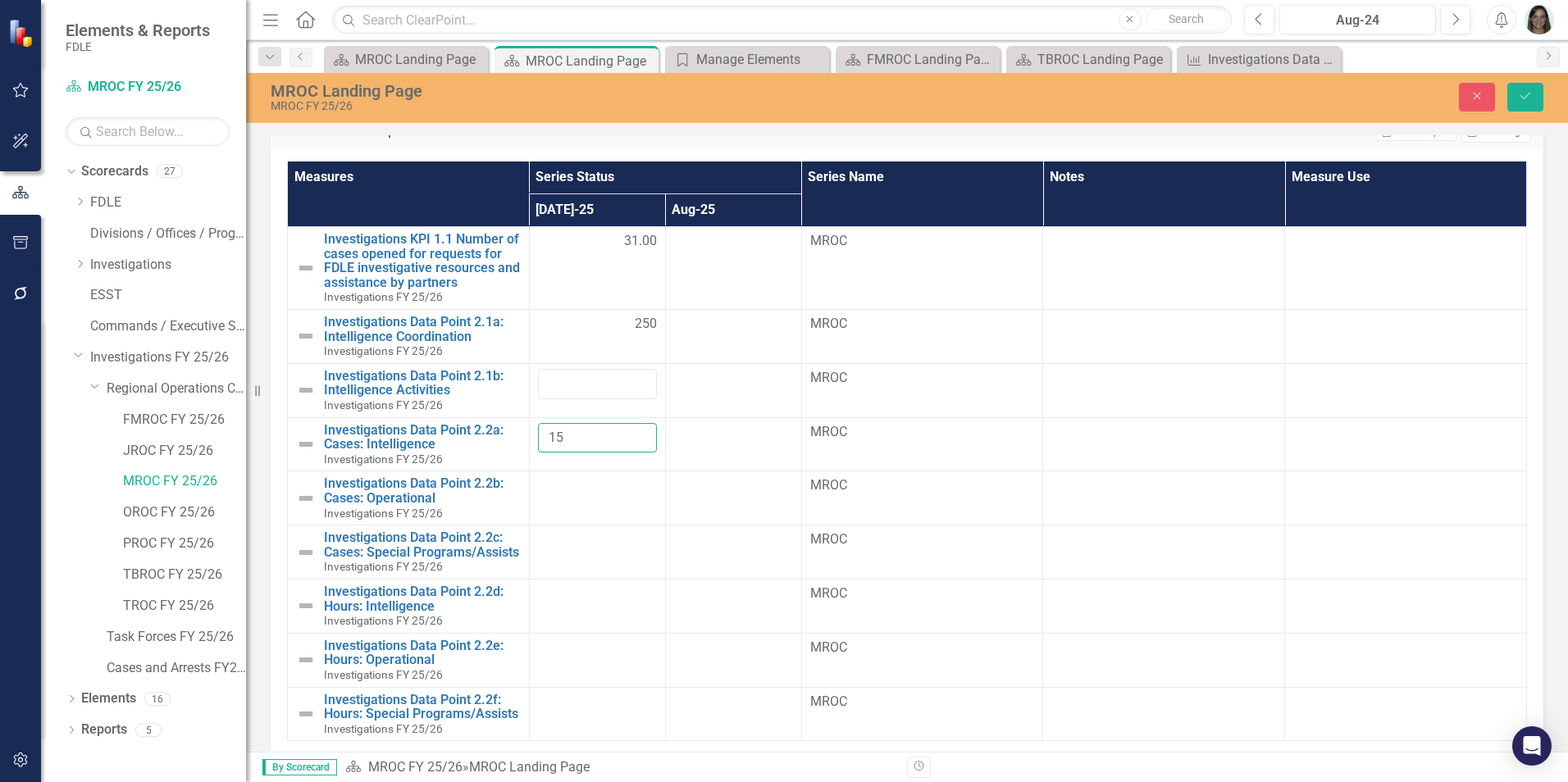
scroll to position [0, 0]
type input "15"
click at [1382, 415] on td at bounding box center [1405, 391] width 242 height 54
click at [621, 505] on td at bounding box center [597, 498] width 137 height 54
click at [1382, 95] on icon "Save" at bounding box center [1525, 95] width 14 height 12
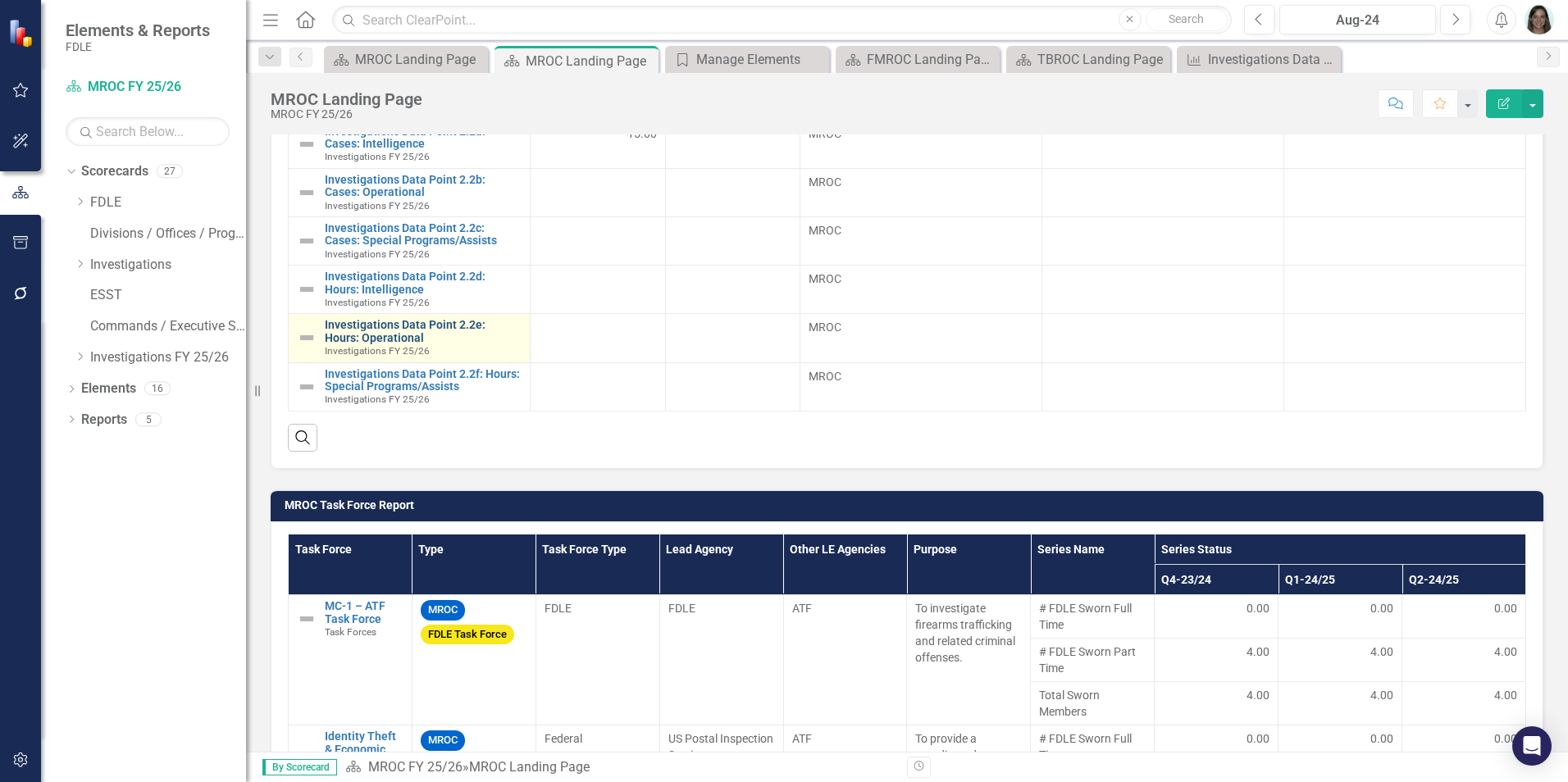
scroll to position [1066, 0]
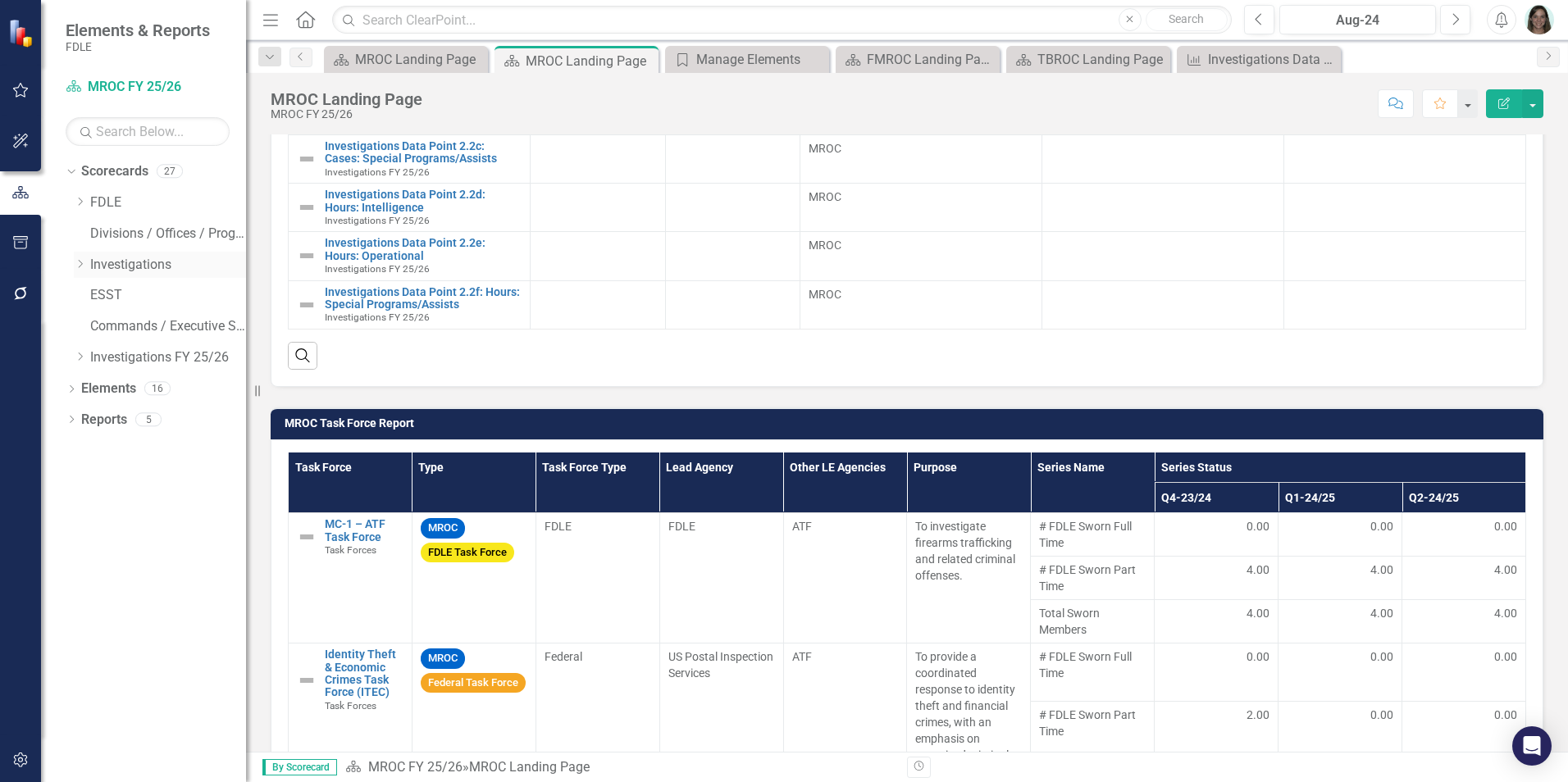
click at [78, 265] on icon "Dropdown" at bounding box center [80, 264] width 13 height 10
click at [98, 293] on icon "Dropdown" at bounding box center [96, 294] width 13 height 10
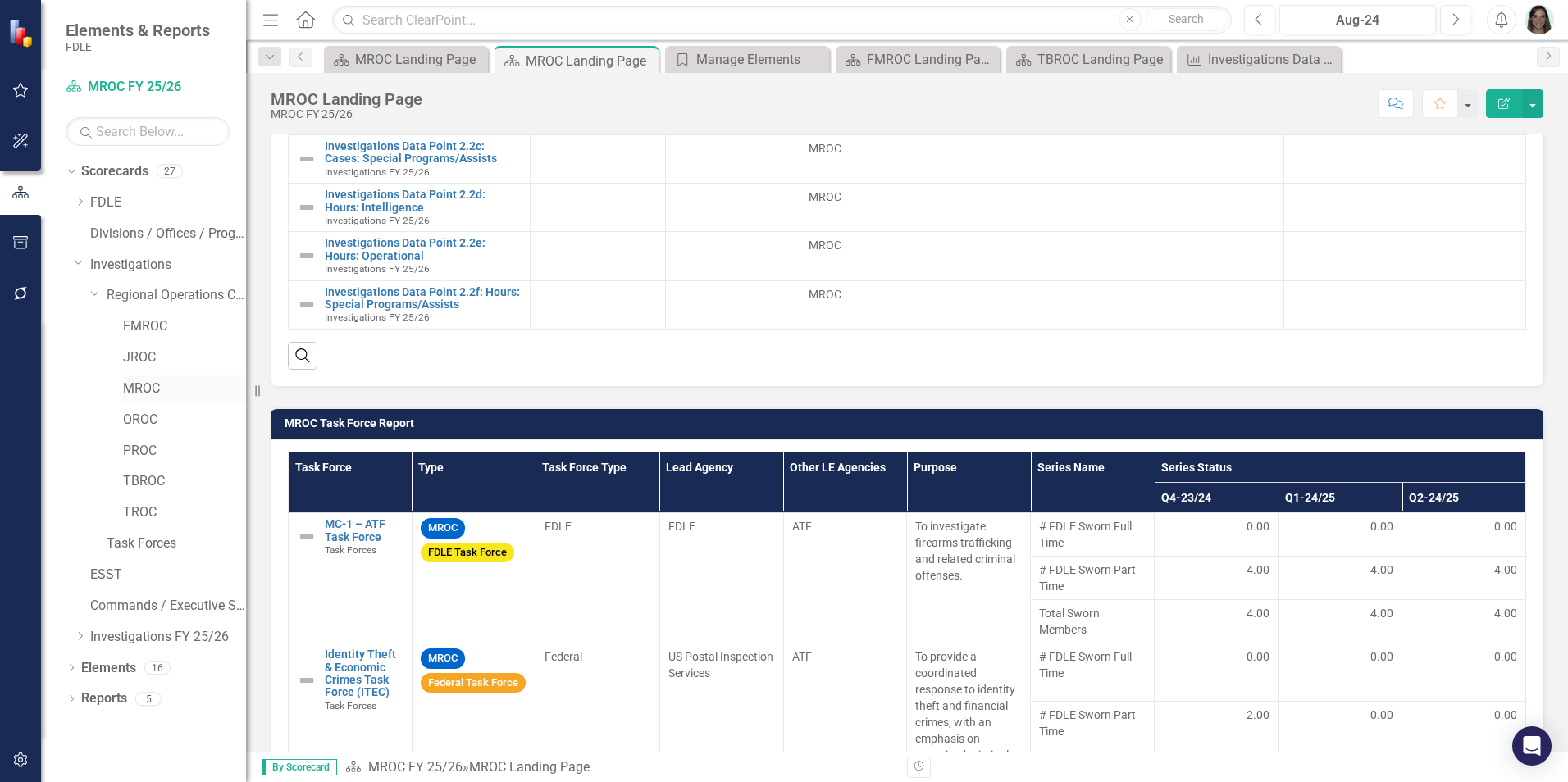
click at [151, 391] on link "MROC" at bounding box center [184, 389] width 123 height 19
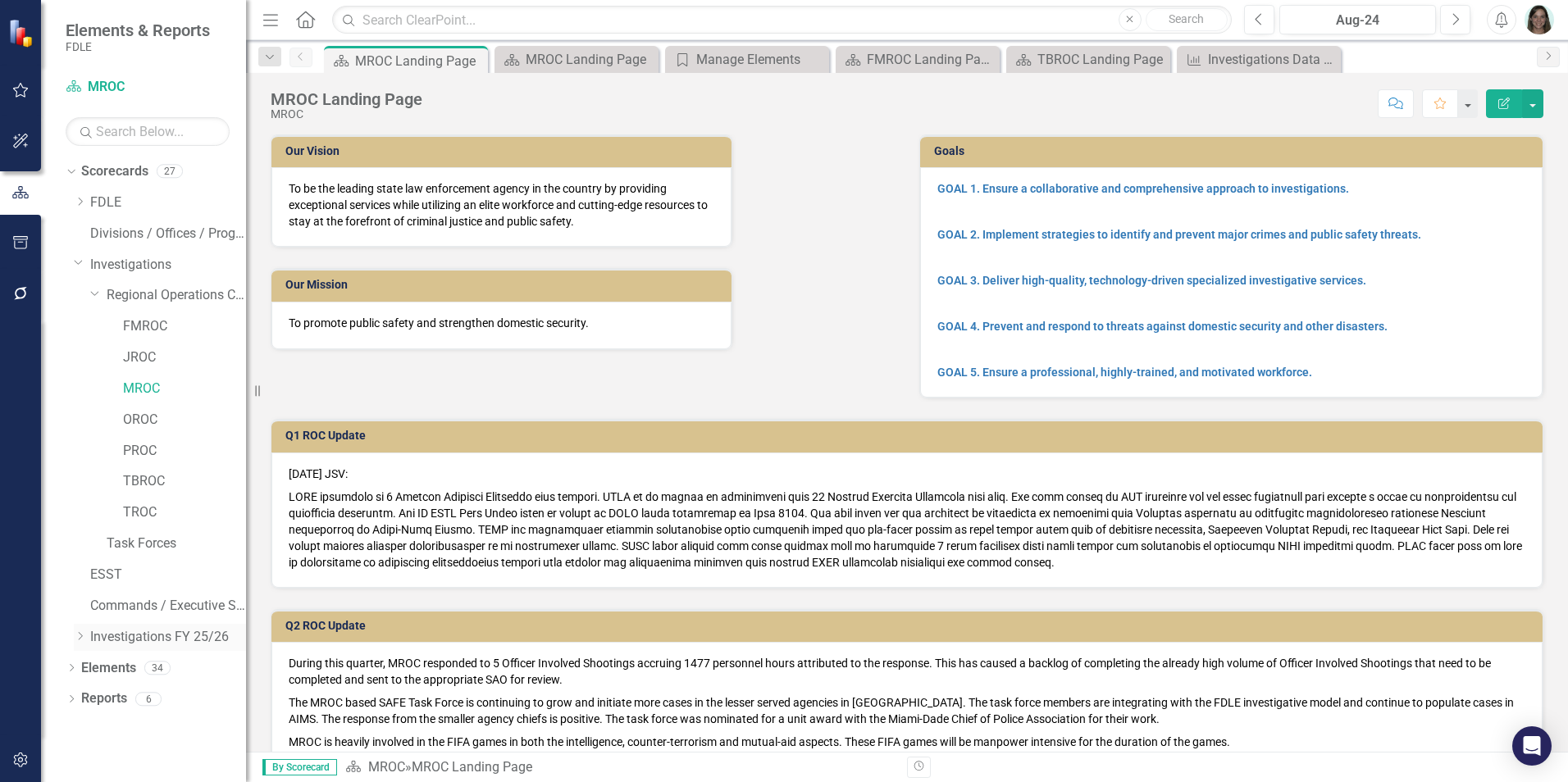
click at [82, 637] on icon "Dropdown" at bounding box center [80, 636] width 13 height 10
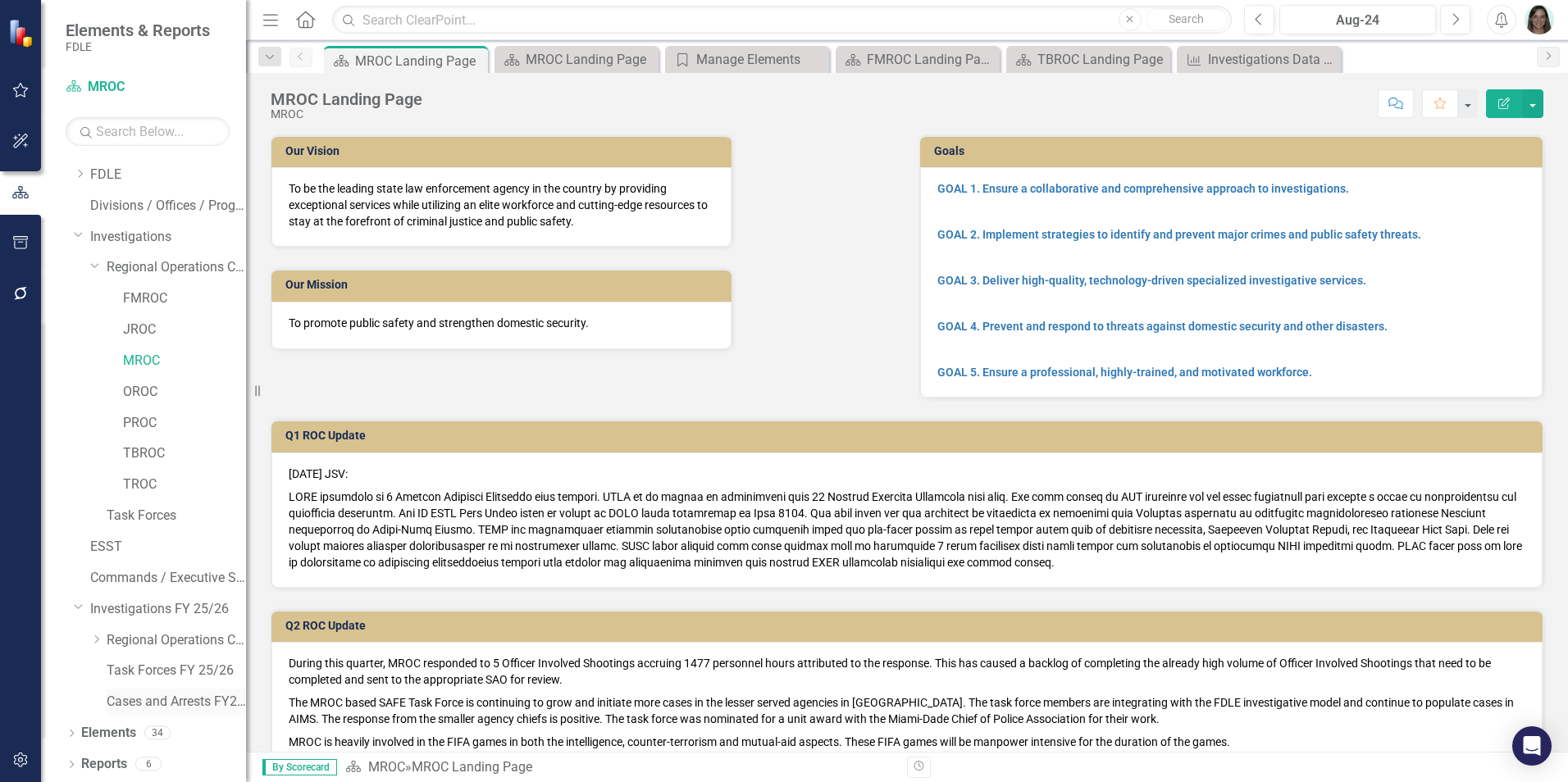
click at [161, 672] on link "Cases and Arrests FY25/26" at bounding box center [176, 702] width 139 height 19
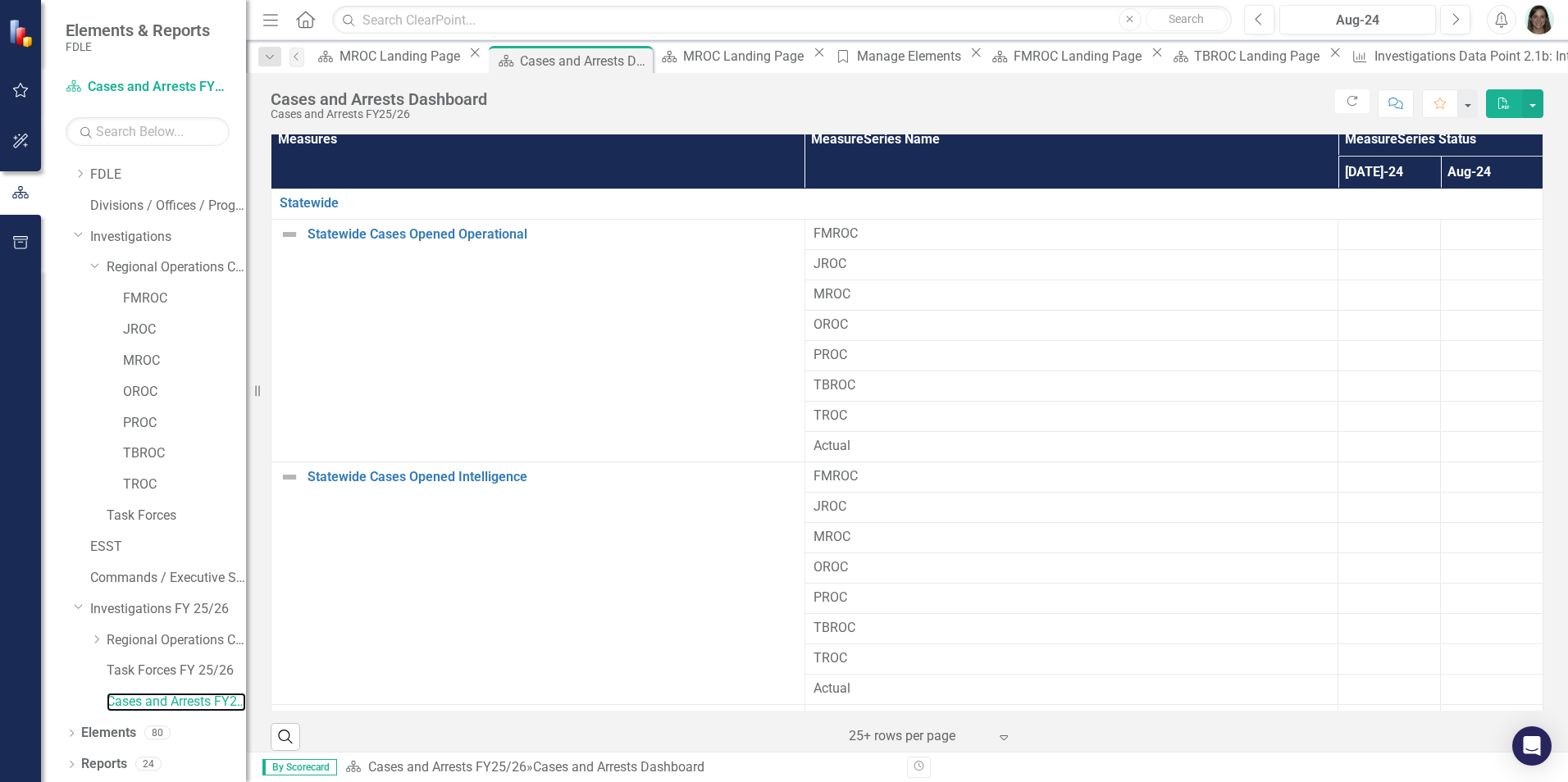
scroll to position [1092, 0]
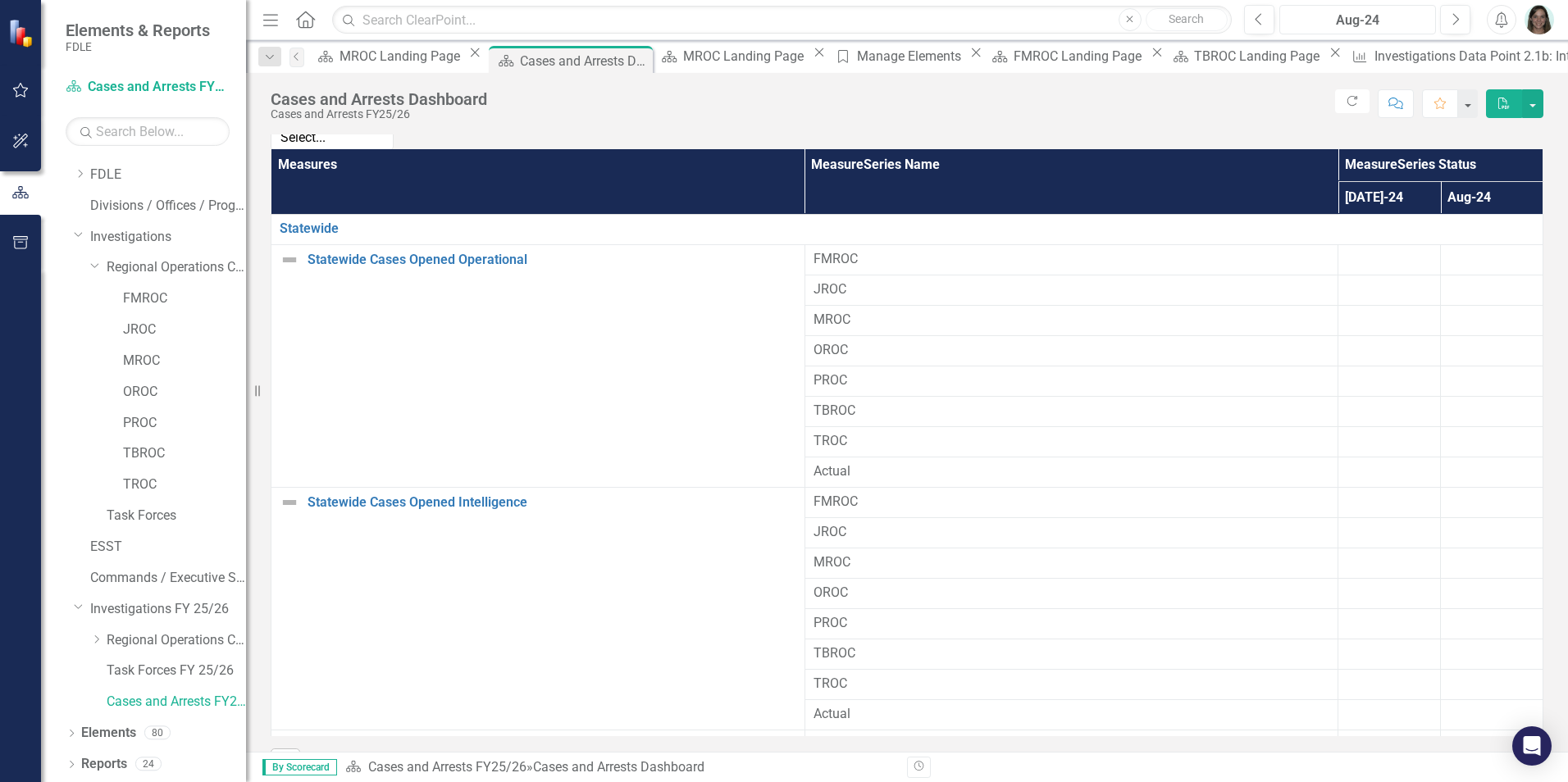
click at [1382, 19] on div "Aug-24" at bounding box center [1358, 21] width 145 height 20
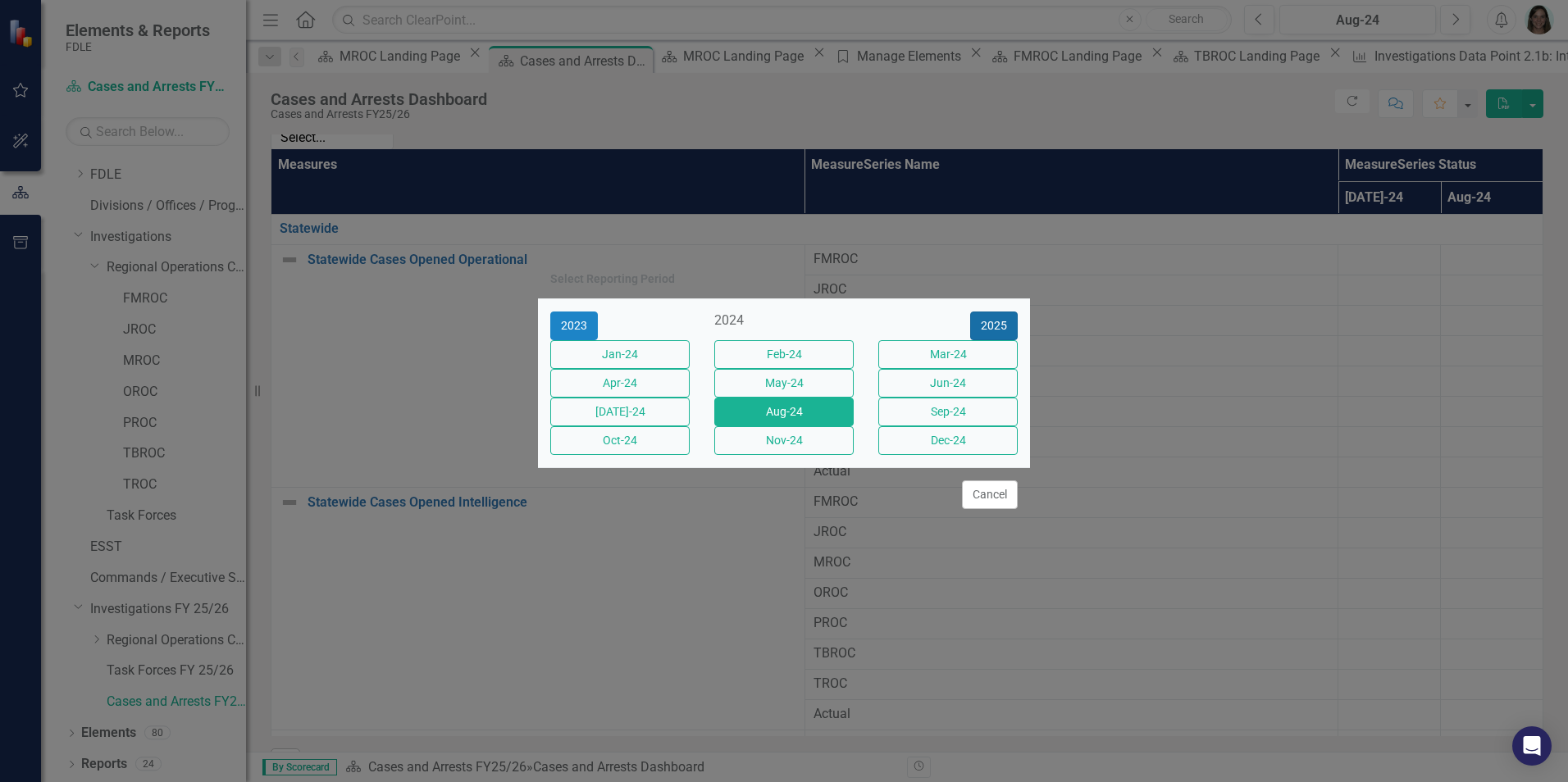
click at [990, 312] on button "2025" at bounding box center [993, 326] width 48 height 29
click at [660, 417] on button "[DATE]-25" at bounding box center [620, 412] width 139 height 29
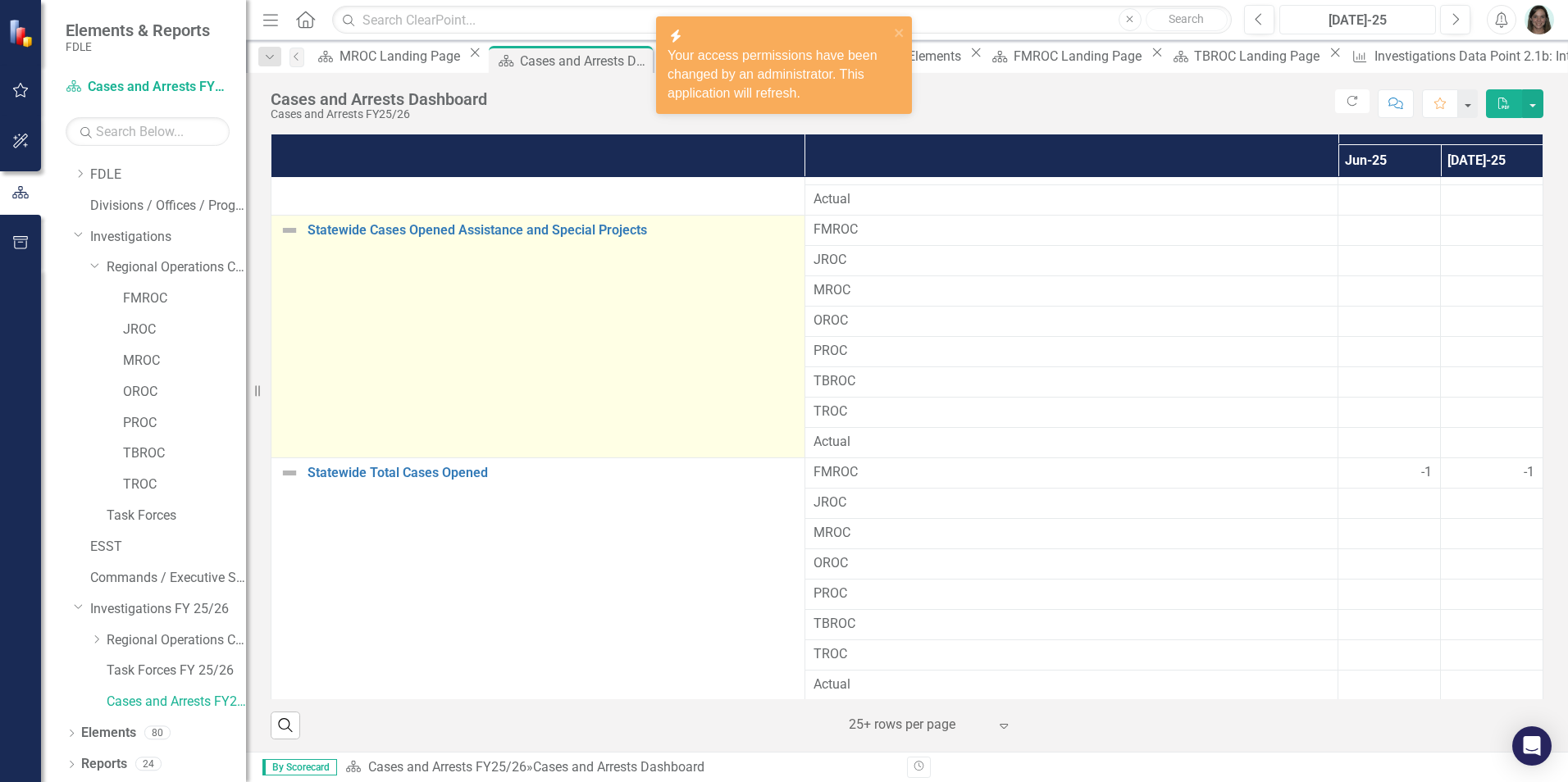
scroll to position [506, 0]
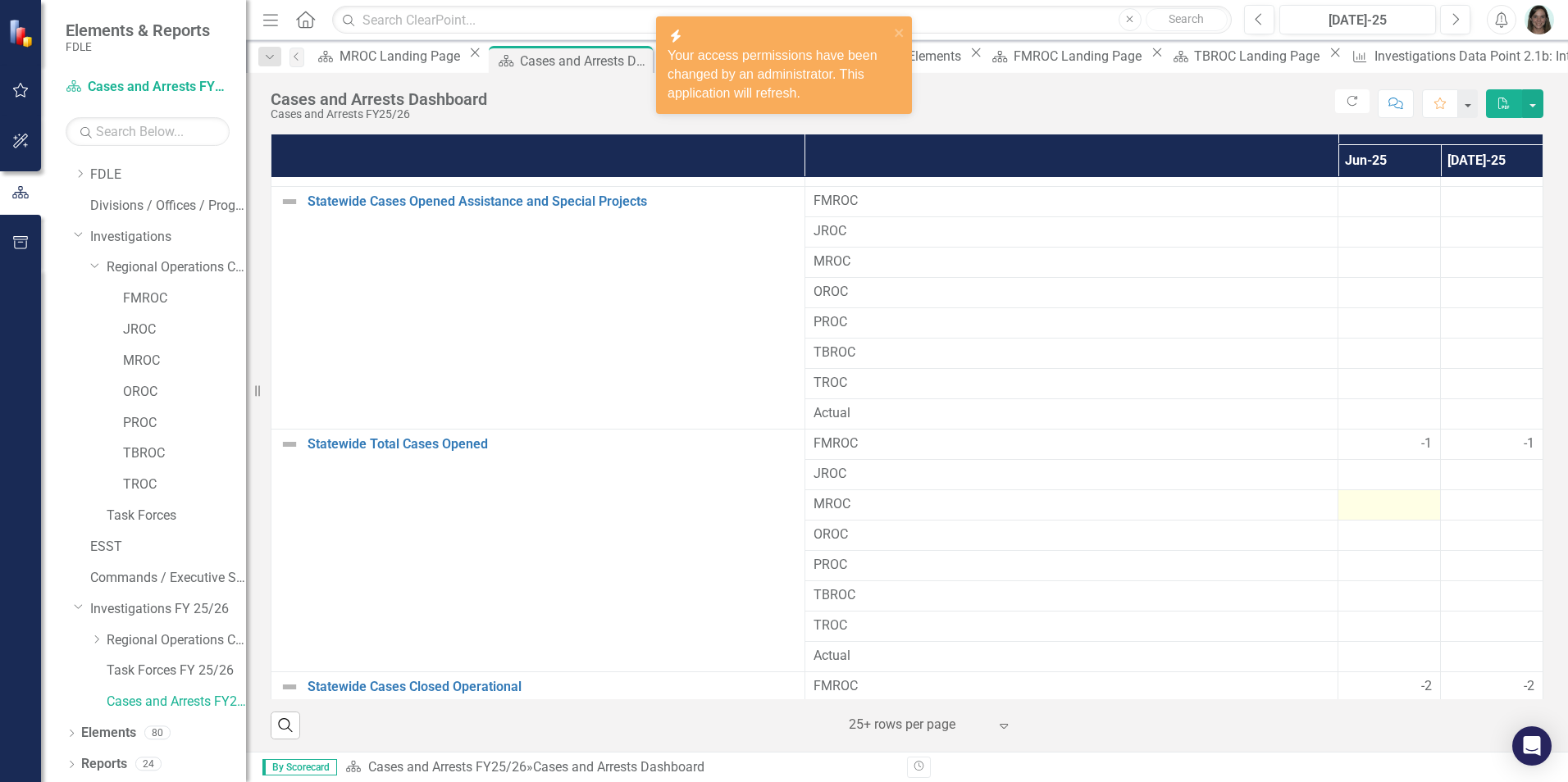
click at [1346, 496] on div at bounding box center [1388, 505] width 85 height 20
click at [1346, 500] on div at bounding box center [1388, 505] width 85 height 20
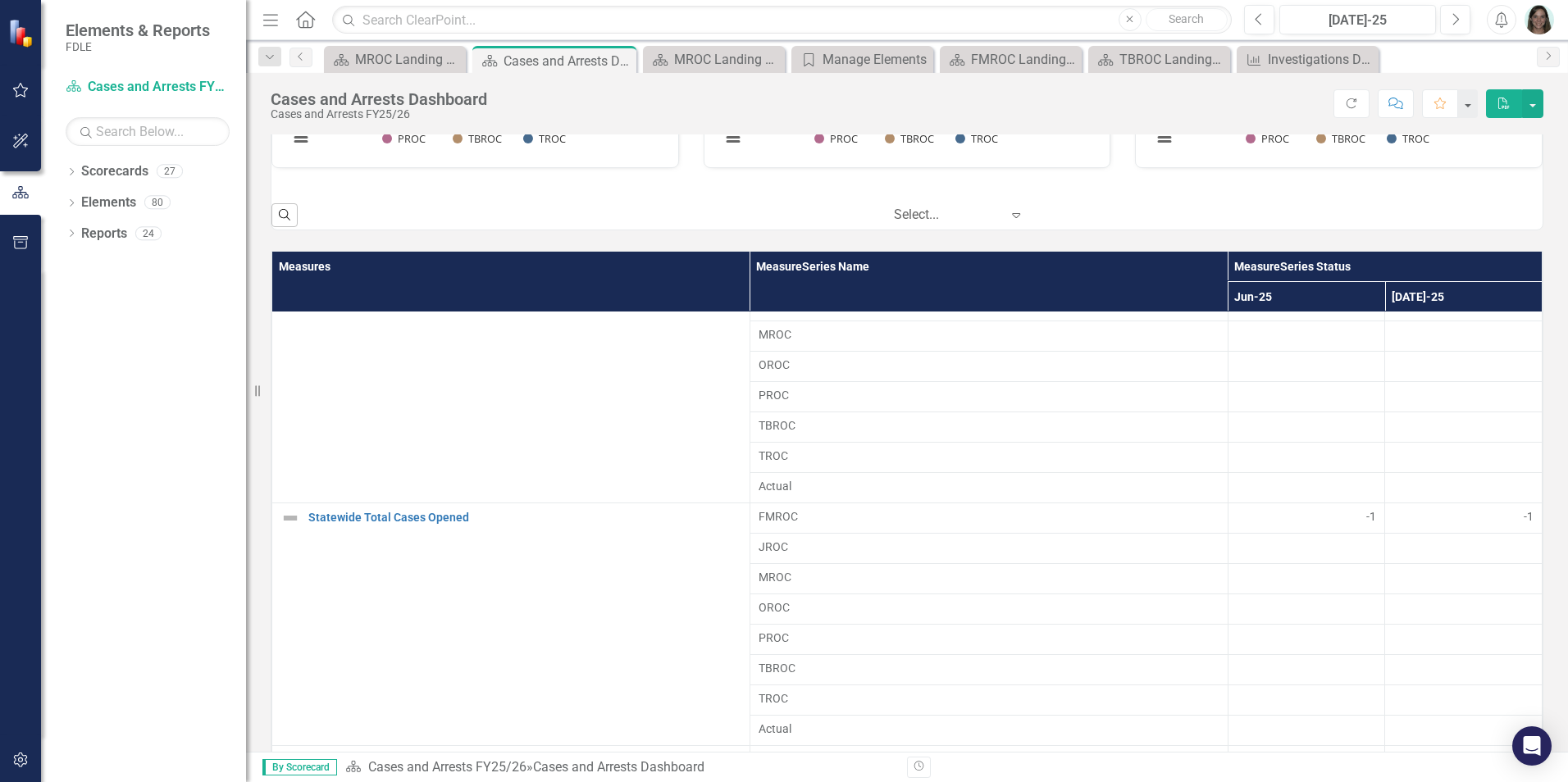
scroll to position [574, 0]
click at [1435, 569] on div at bounding box center [1463, 572] width 140 height 20
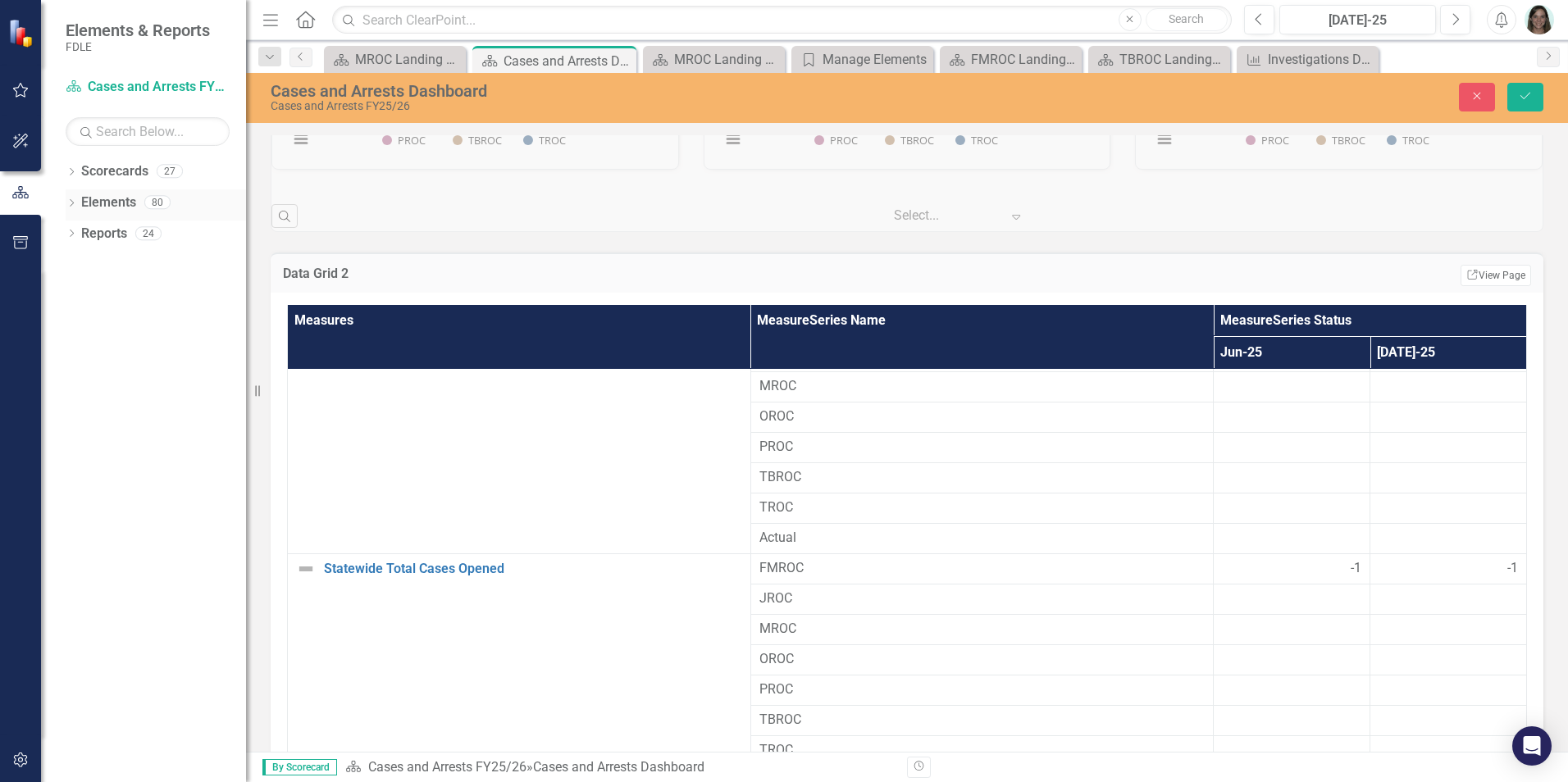
click at [73, 202] on icon at bounding box center [72, 203] width 4 height 7
click at [73, 202] on icon "Dropdown" at bounding box center [69, 201] width 9 height 12
click at [75, 175] on icon "Dropdown" at bounding box center [71, 173] width 12 height 9
click at [79, 265] on icon "Dropdown" at bounding box center [80, 264] width 13 height 10
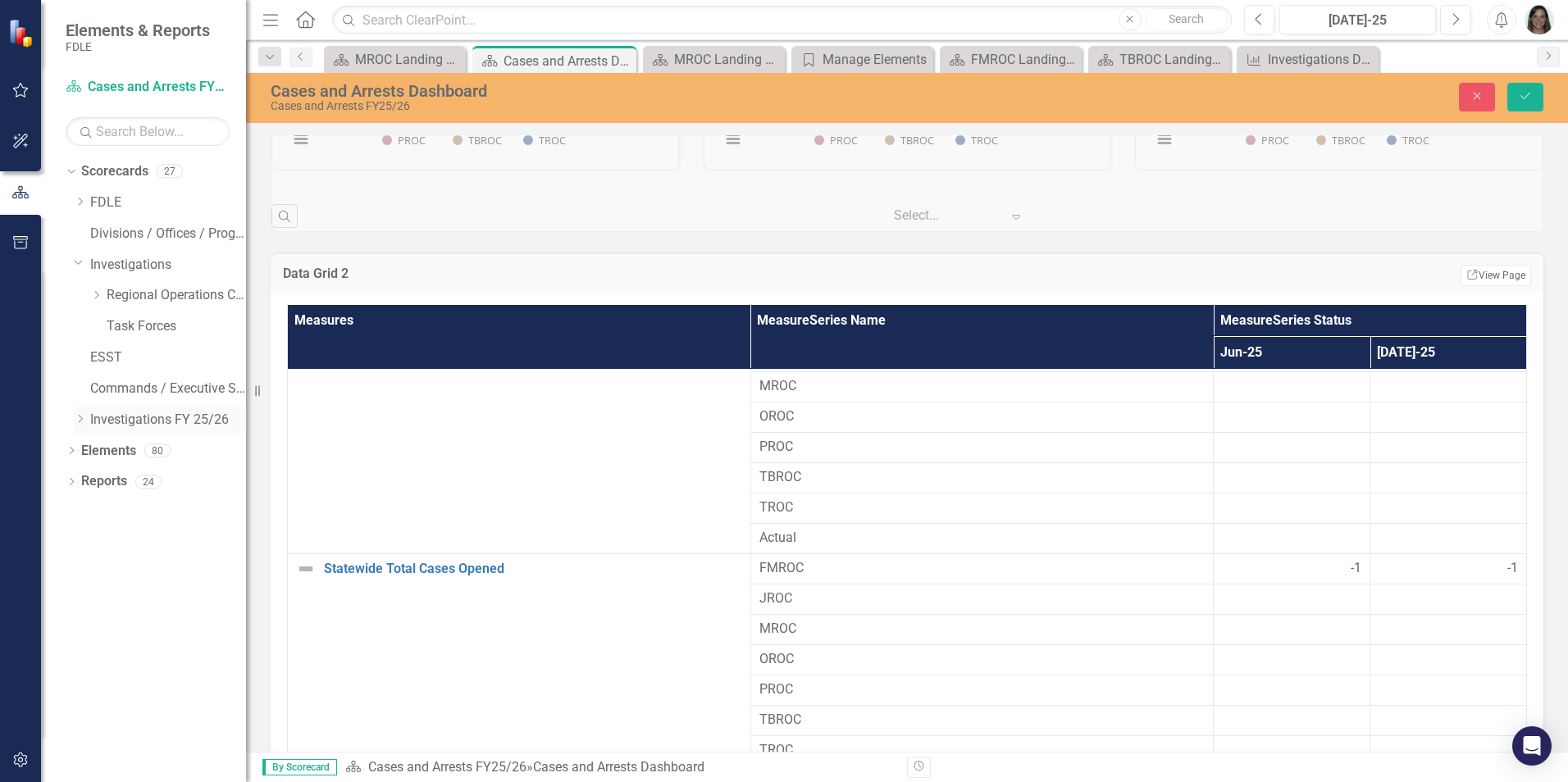
click at [81, 419] on icon "Dropdown" at bounding box center [80, 418] width 13 height 10
click at [122, 484] on link "Task Forces FY 25/26" at bounding box center [176, 481] width 139 height 19
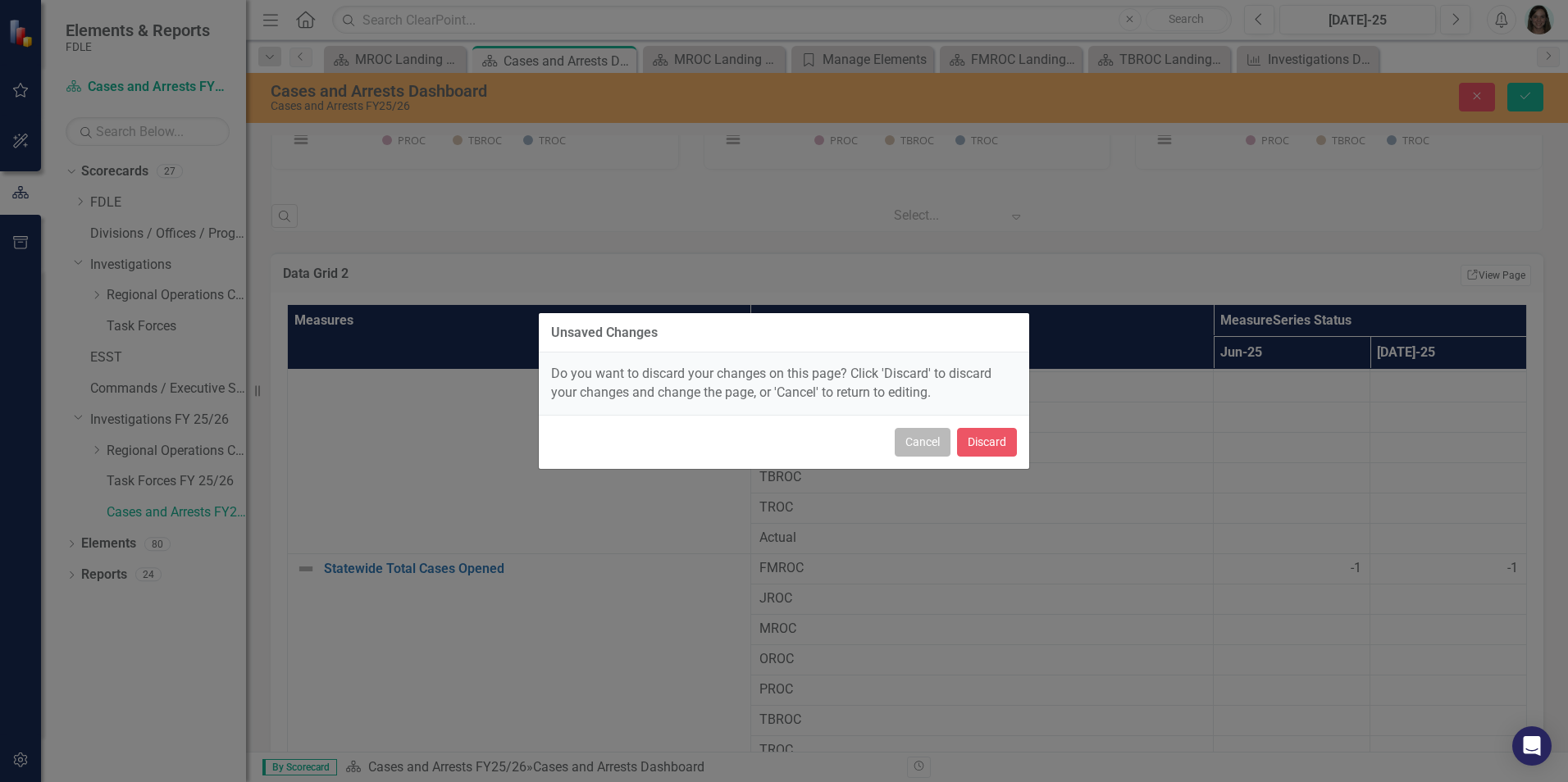
click at [922, 444] on button "Cancel" at bounding box center [922, 443] width 56 height 29
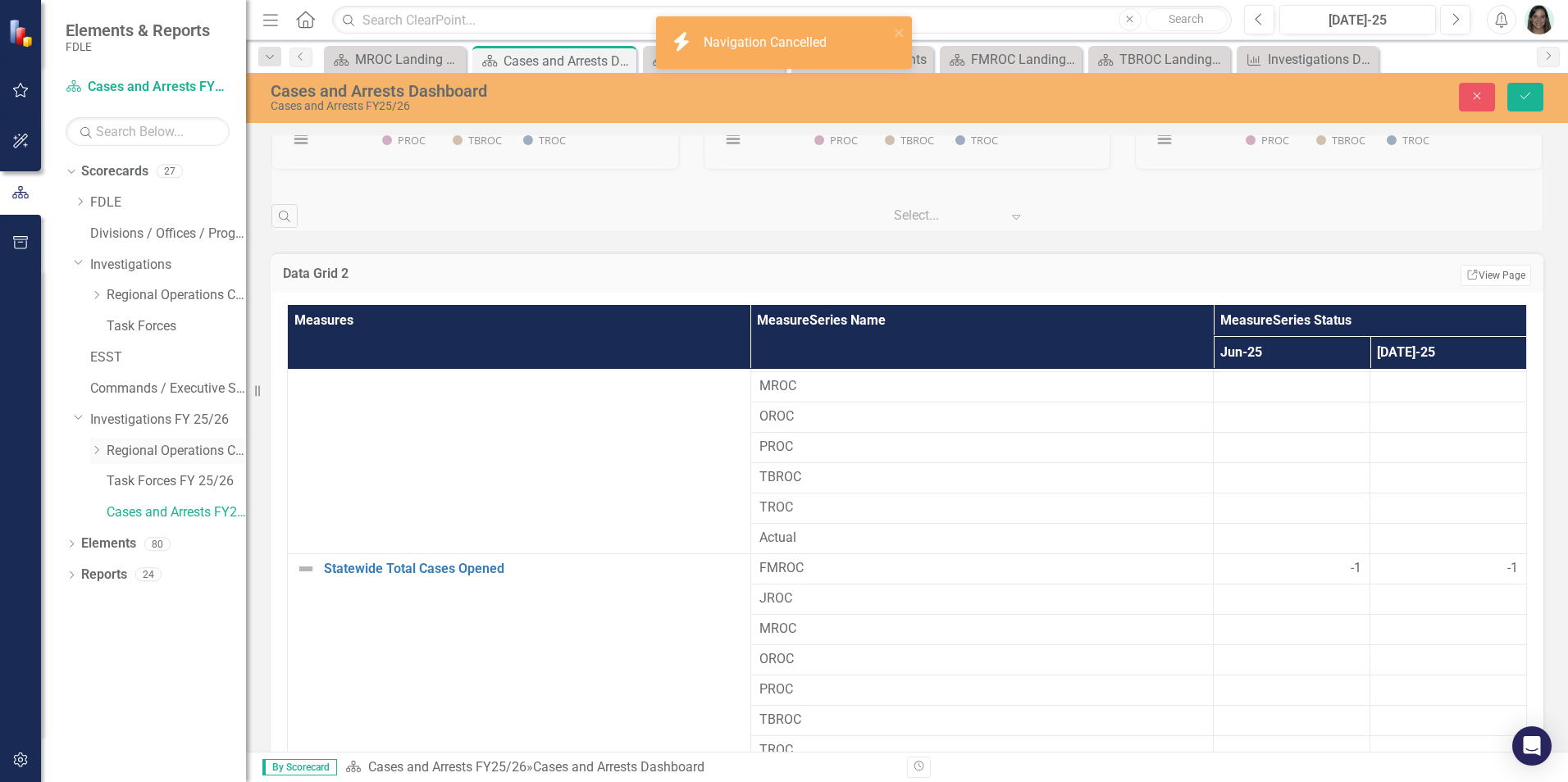
click at [95, 454] on icon "Dropdown" at bounding box center [96, 450] width 13 height 10
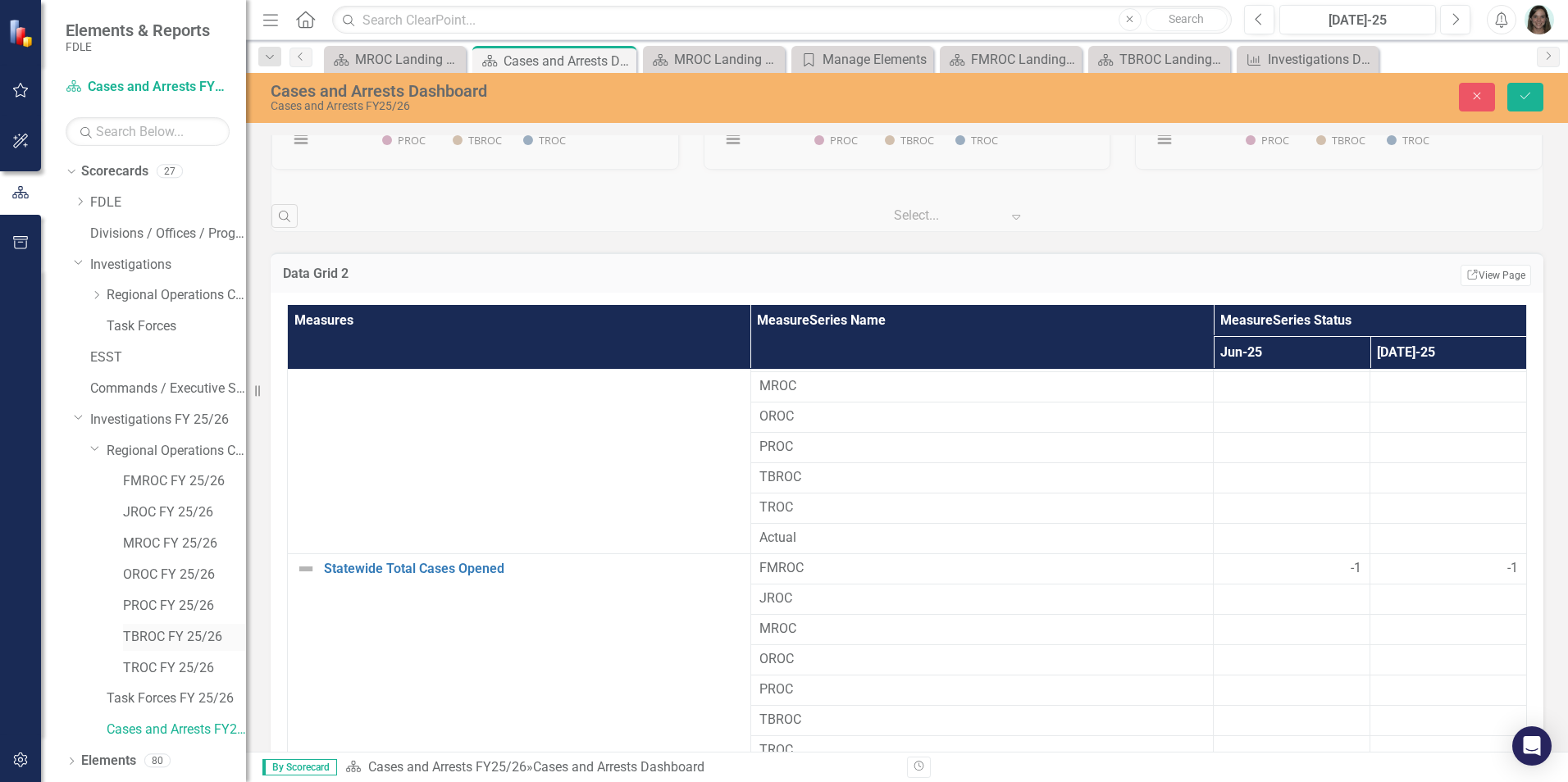
click at [154, 633] on link "TBROC FY 25/26" at bounding box center [184, 637] width 123 height 19
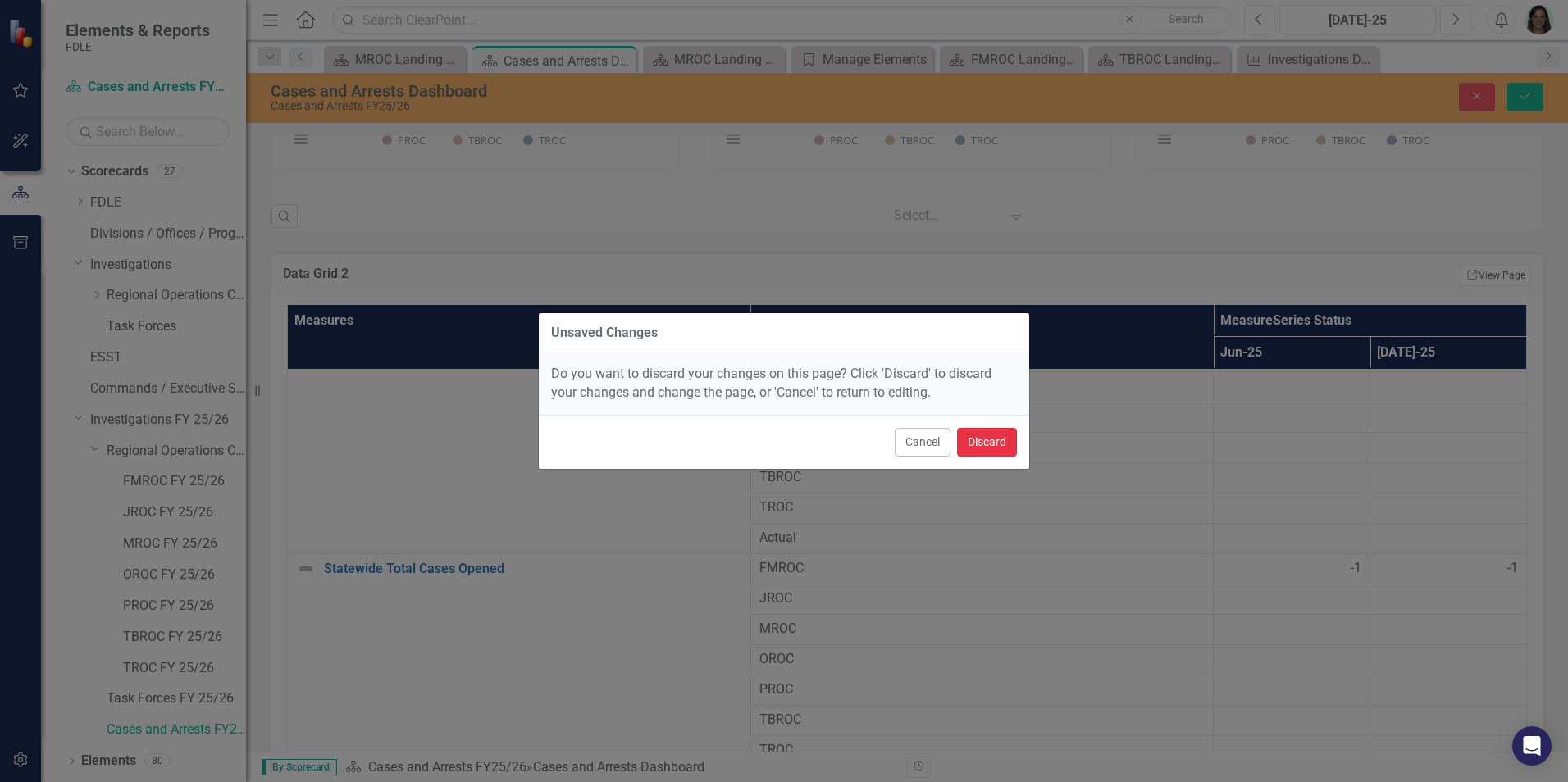
click at [972, 440] on button "Discard" at bounding box center [987, 443] width 60 height 29
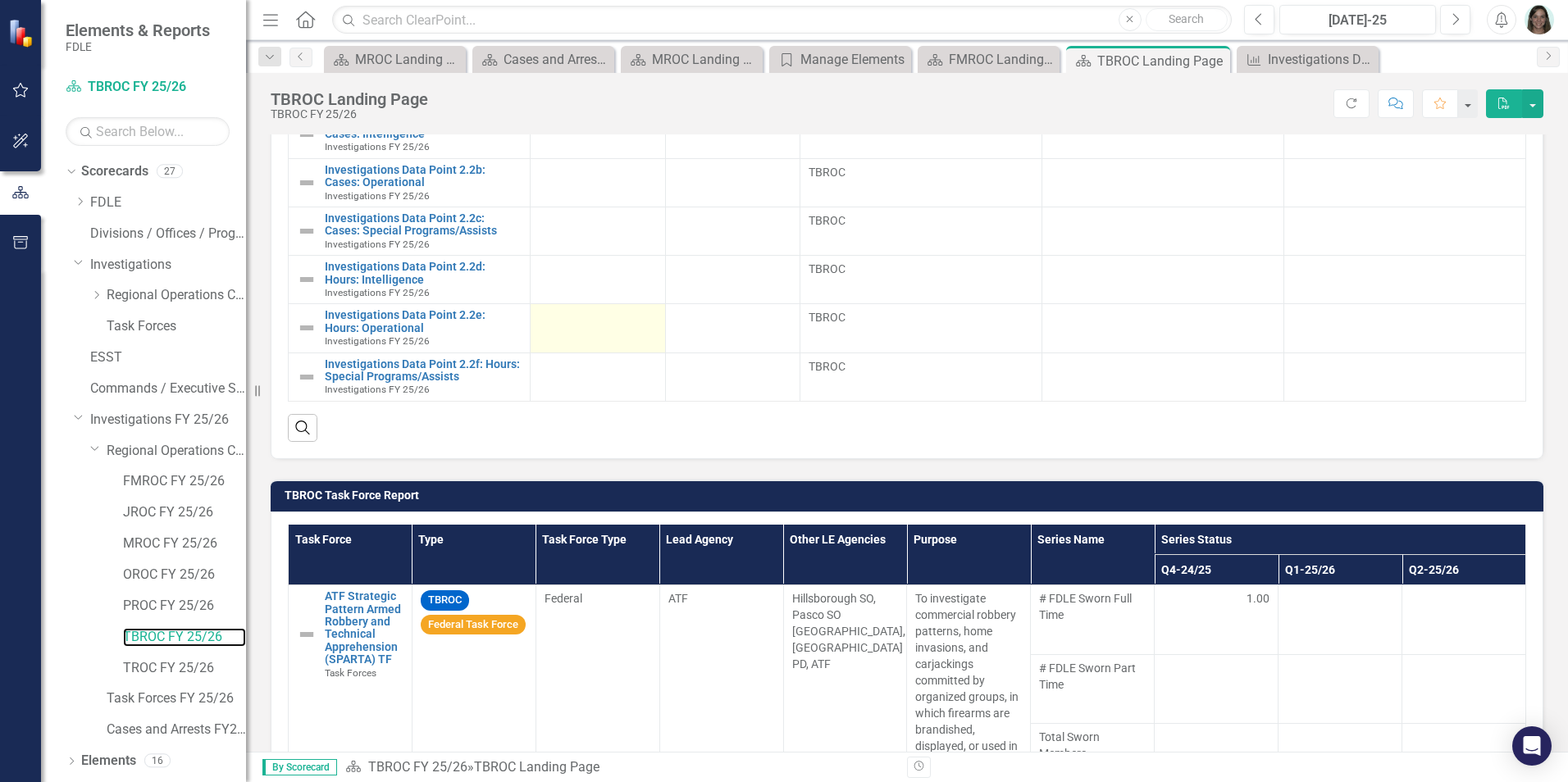
scroll to position [1025, 0]
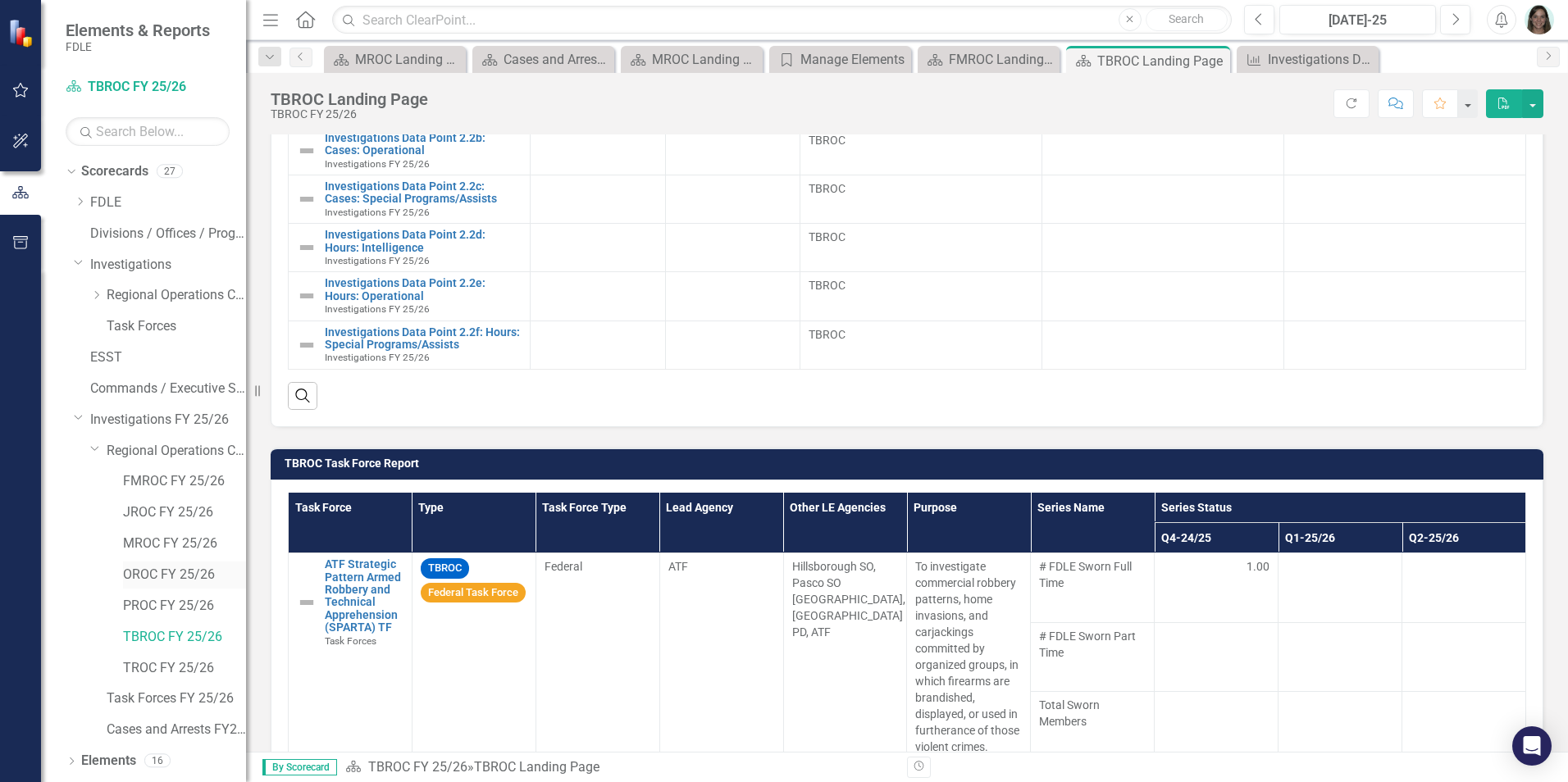
click at [138, 577] on link "OROC FY 25/26" at bounding box center [184, 575] width 123 height 19
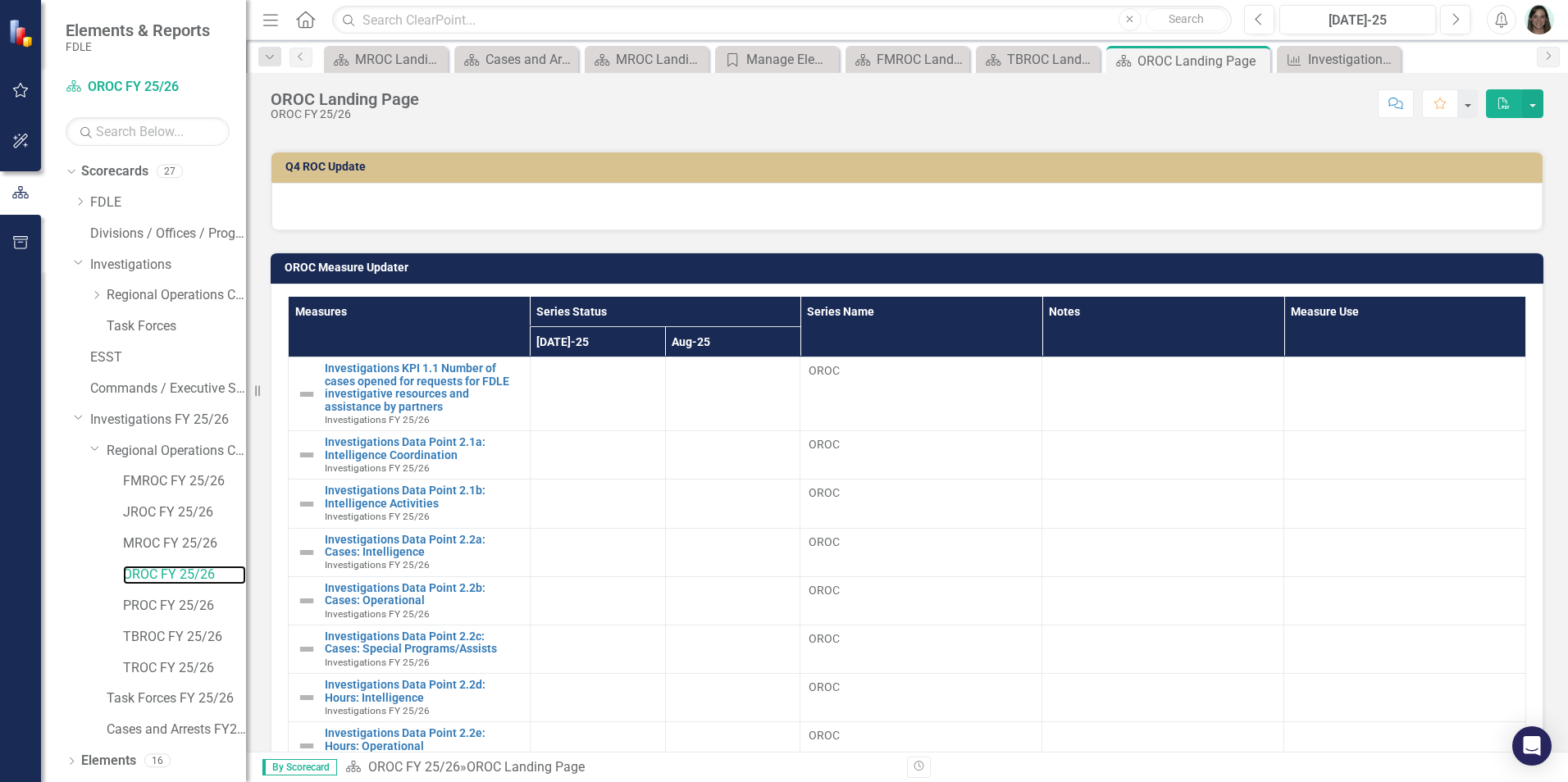
scroll to position [603, 0]
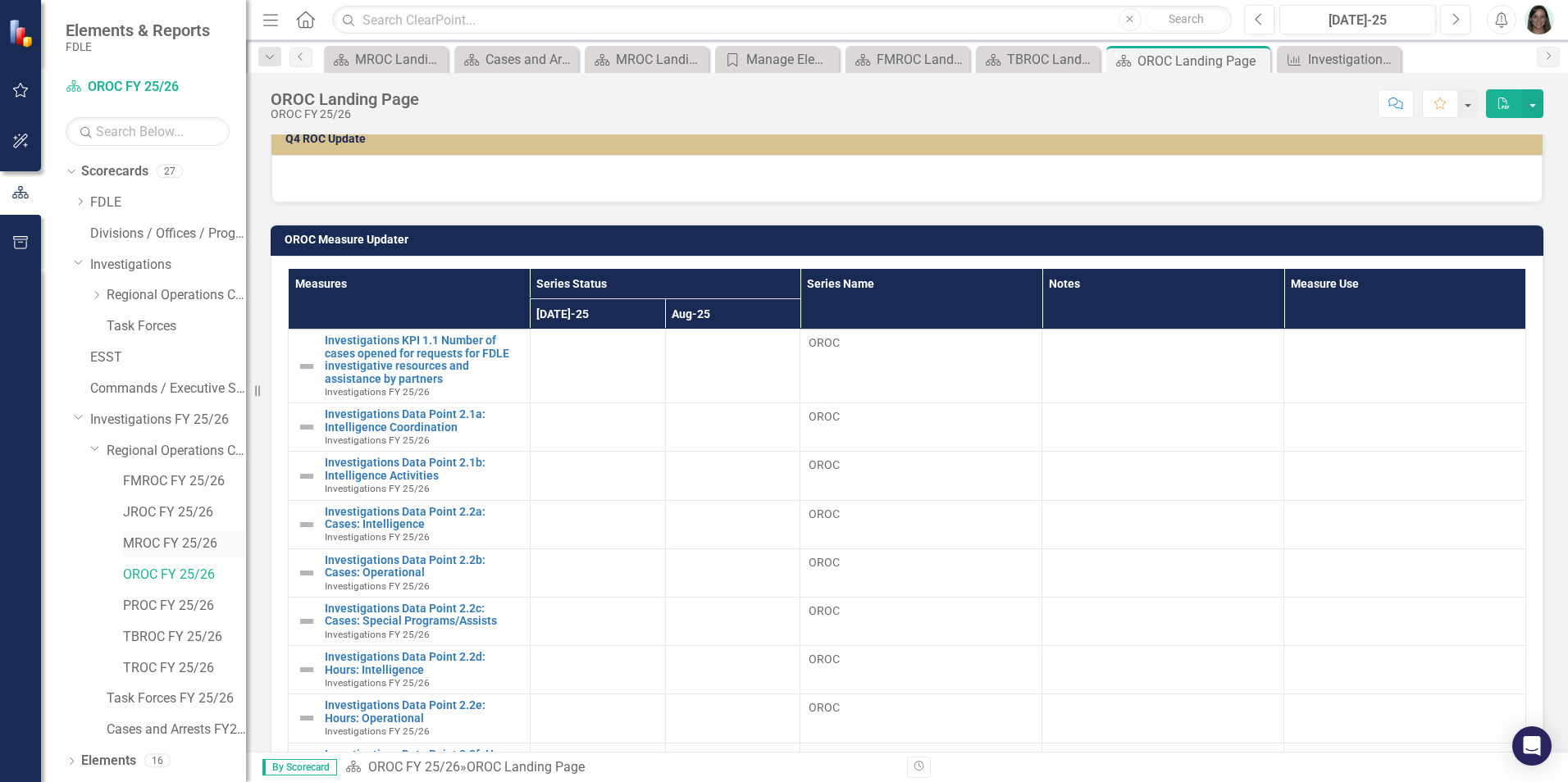
click at [155, 543] on link "MROC FY 25/26" at bounding box center [184, 543] width 123 height 19
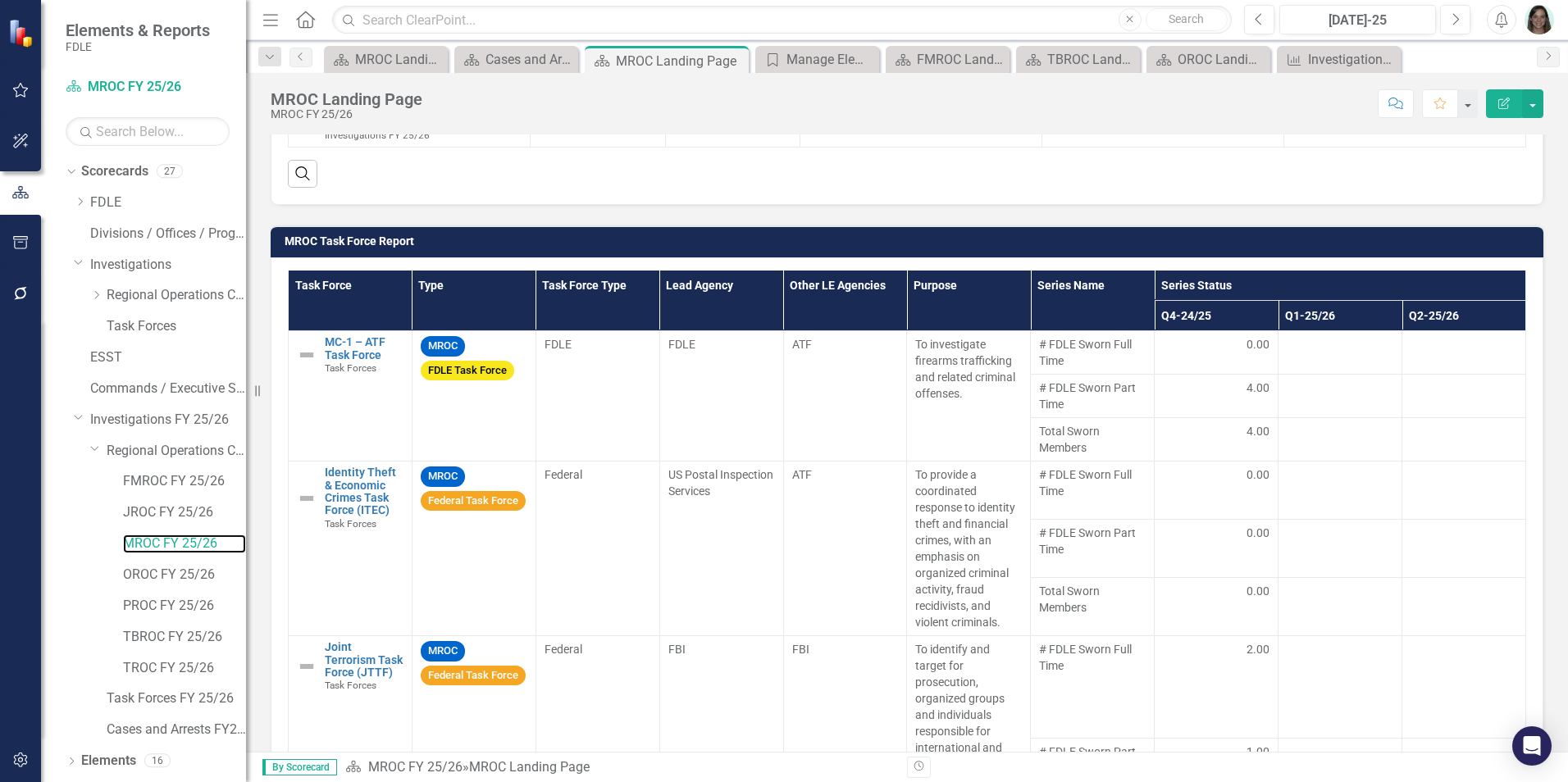
scroll to position [1256, 0]
